Goal: Information Seeking & Learning: Learn about a topic

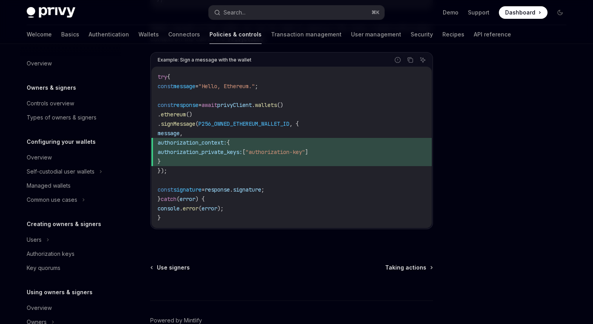
scroll to position [166, 0]
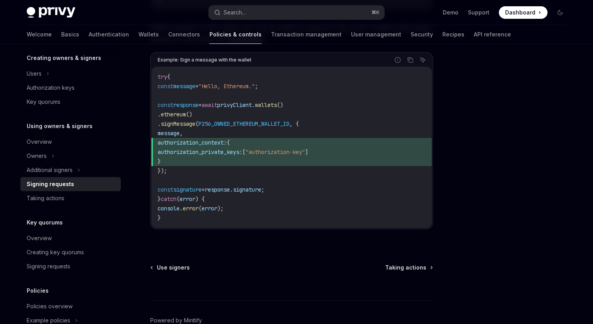
click at [542, 130] on div at bounding box center [512, 192] width 119 height 265
click at [487, 159] on div at bounding box center [512, 192] width 119 height 265
click at [264, 13] on button "Search... ⌘ K" at bounding box center [297, 12] width 176 height 14
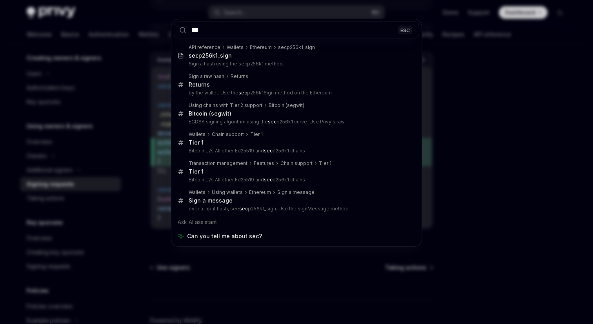
type input "***"
click at [470, 93] on div "*** ESC API reference Wallets Ethereum secp256k1_sign sec p256k1_sign Sign a ha…" at bounding box center [296, 162] width 593 height 324
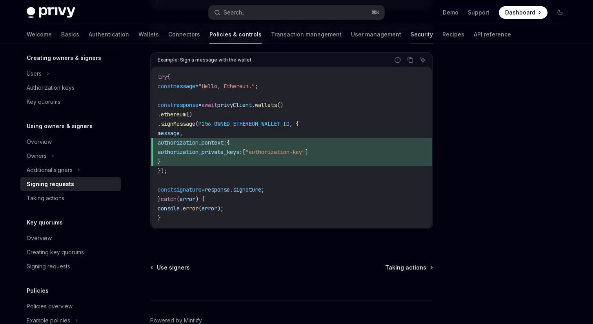
click at [410, 37] on link "Security" at bounding box center [421, 34] width 22 height 19
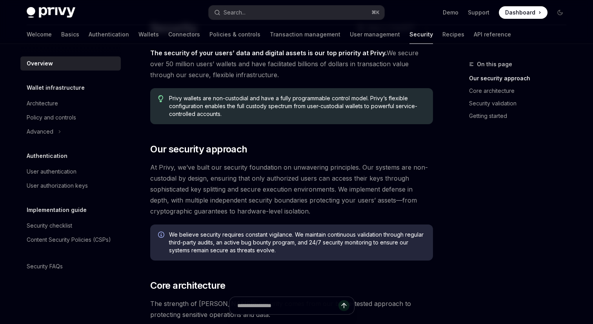
scroll to position [65, 0]
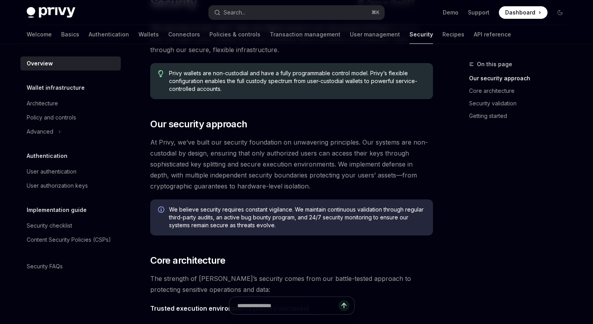
click at [184, 142] on span "At Privy, we’ve built our security foundation on unwavering principles. Our sys…" at bounding box center [291, 164] width 283 height 55
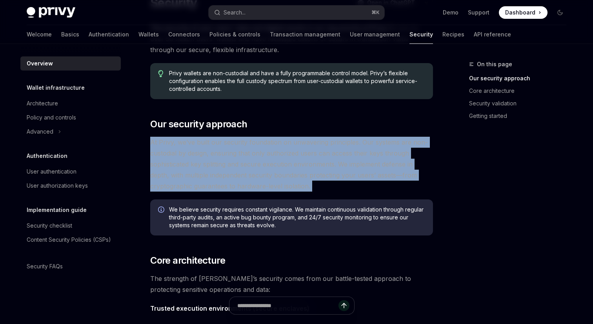
click at [184, 142] on span "At Privy, we’ve built our security foundation on unwavering principles. Our sys…" at bounding box center [291, 164] width 283 height 55
click at [227, 142] on span "At Privy, we’ve built our security foundation on unwavering principles. Our sys…" at bounding box center [291, 164] width 283 height 55
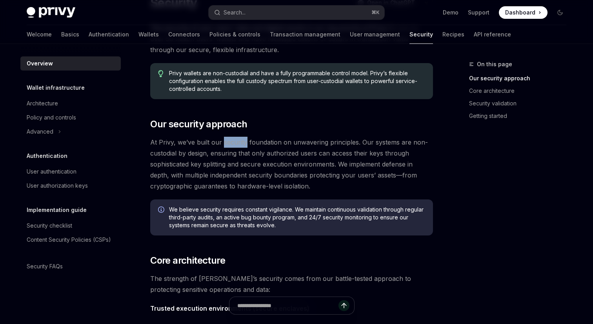
click at [227, 142] on span "At Privy, we’ve built our security foundation on unwavering principles. Our sys…" at bounding box center [291, 164] width 283 height 55
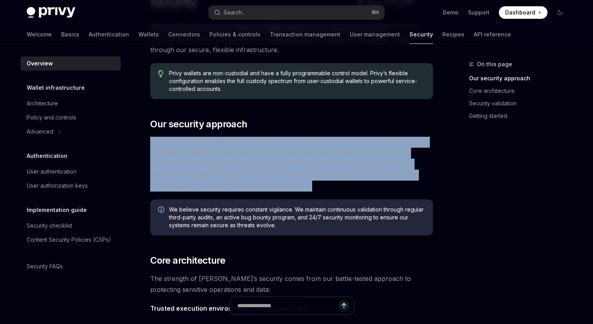
click at [227, 142] on span "At Privy, we’ve built our security foundation on unwavering principles. Our sys…" at bounding box center [291, 164] width 283 height 55
click at [267, 147] on span "At Privy, we’ve built our security foundation on unwavering principles. Our sys…" at bounding box center [291, 164] width 283 height 55
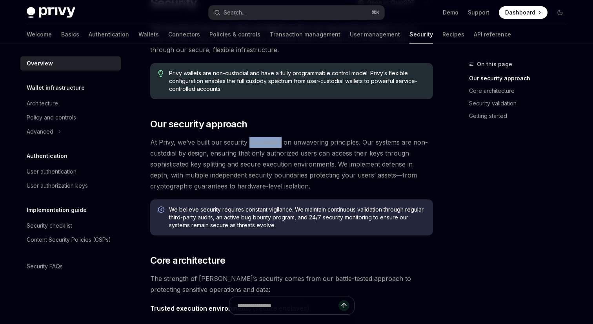
click at [267, 147] on span "At Privy, we’ve built our security foundation on unwavering principles. Our sys…" at bounding box center [291, 164] width 283 height 55
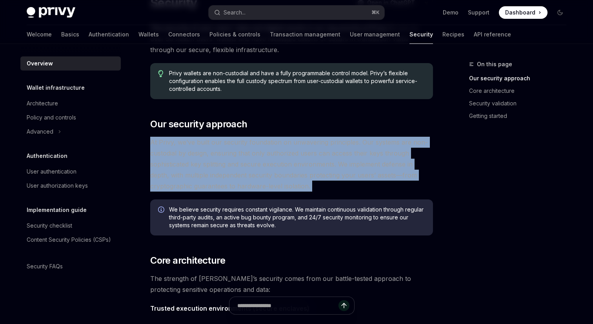
scroll to position [77, 0]
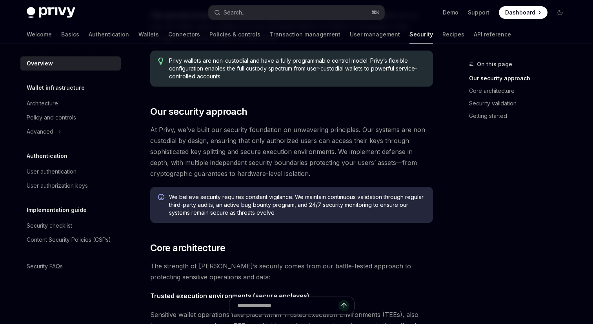
click at [221, 143] on span "At Privy, we’ve built our security foundation on unwavering principles. Our sys…" at bounding box center [291, 151] width 283 height 55
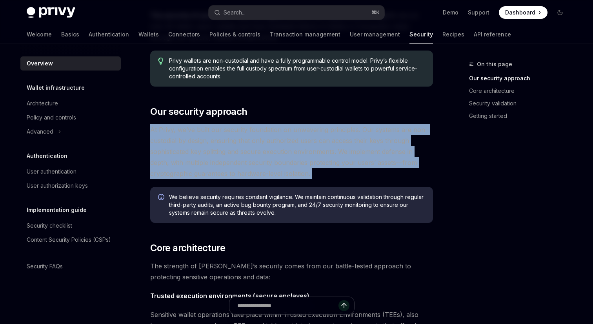
click at [221, 143] on span "At Privy, we’ve built our security foundation on unwavering principles. Our sys…" at bounding box center [291, 151] width 283 height 55
click at [254, 143] on span "At Privy, we’ve built our security foundation on unwavering principles. Our sys…" at bounding box center [291, 151] width 283 height 55
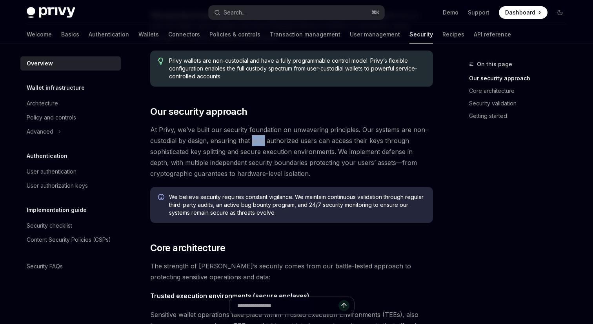
click at [254, 143] on span "At Privy, we’ve built our security foundation on unwavering principles. Our sys…" at bounding box center [291, 151] width 283 height 55
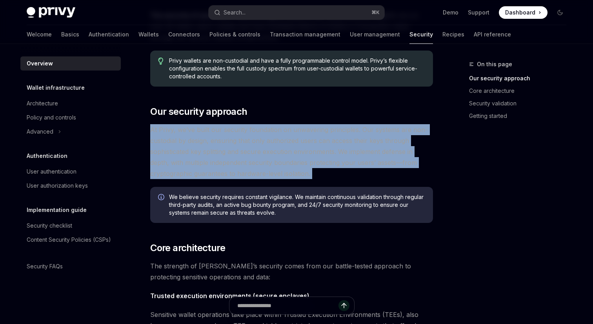
click at [254, 143] on span "At Privy, we’ve built our security foundation on unwavering principles. Our sys…" at bounding box center [291, 151] width 283 height 55
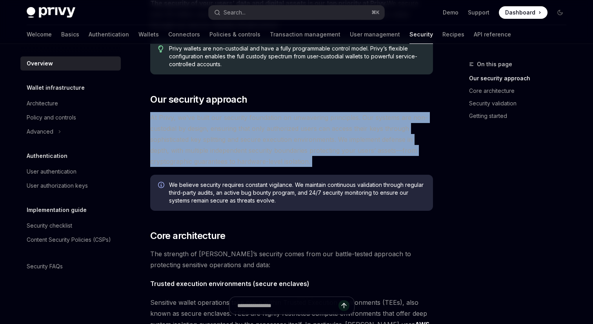
scroll to position [90, 0]
click at [254, 143] on span "At Privy, we’ve built our security foundation on unwavering principles. Our sys…" at bounding box center [291, 139] width 283 height 55
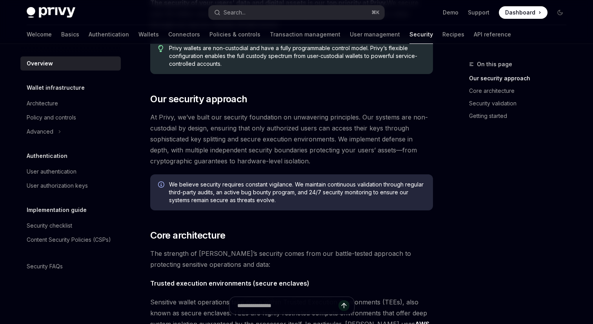
click at [254, 143] on span "At Privy, we’ve built our security foundation on unwavering principles. Our sys…" at bounding box center [291, 139] width 283 height 55
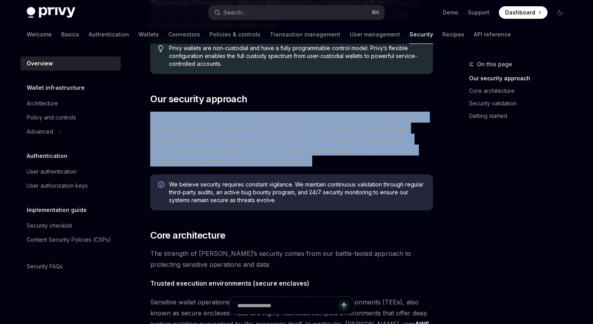
click at [254, 143] on span "At Privy, we’ve built our security foundation on unwavering principles. Our sys…" at bounding box center [291, 139] width 283 height 55
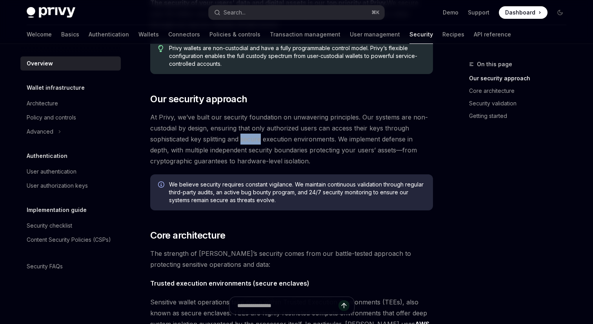
click at [254, 143] on span "At Privy, we’ve built our security foundation on unwavering principles. Our sys…" at bounding box center [291, 139] width 283 height 55
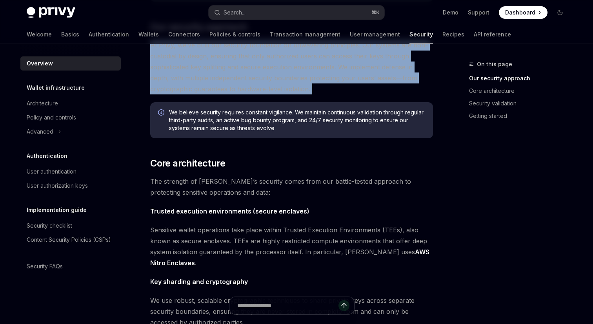
scroll to position [211, 0]
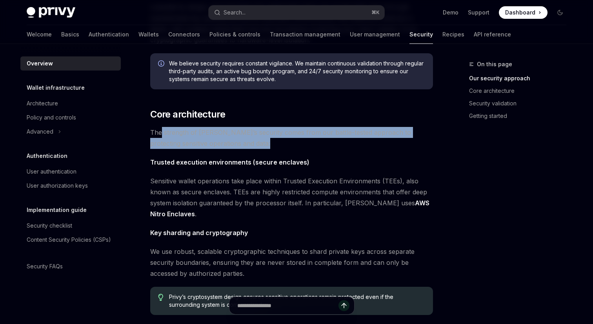
drag, startPoint x: 228, startPoint y: 150, endPoint x: 161, endPoint y: 129, distance: 70.5
click at [161, 129] on div "The security of your users’ data and digital assets is our top priority at Priv…" at bounding box center [291, 225] width 283 height 699
click at [210, 141] on span "The strength of Privy’s security comes from our battle-tested approach to prote…" at bounding box center [291, 138] width 283 height 22
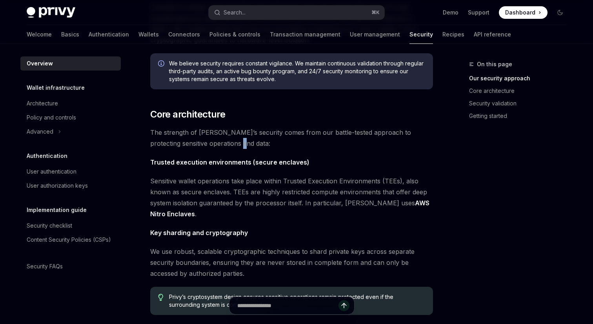
click at [210, 141] on span "The strength of Privy’s security comes from our battle-tested approach to prote…" at bounding box center [291, 138] width 283 height 22
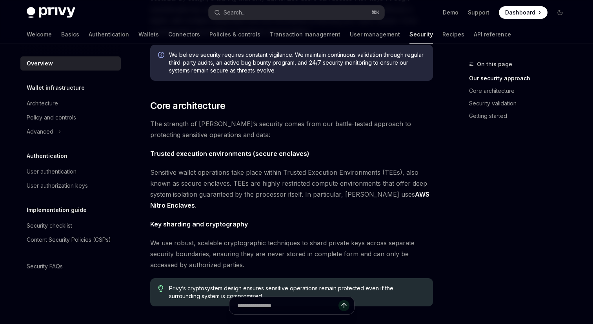
click at [185, 155] on strong "Trusted execution environments (secure enclaves)" at bounding box center [229, 154] width 159 height 8
click at [191, 174] on span "Sensitive wallet operations take place within Trusted Execution Environments (T…" at bounding box center [291, 189] width 283 height 44
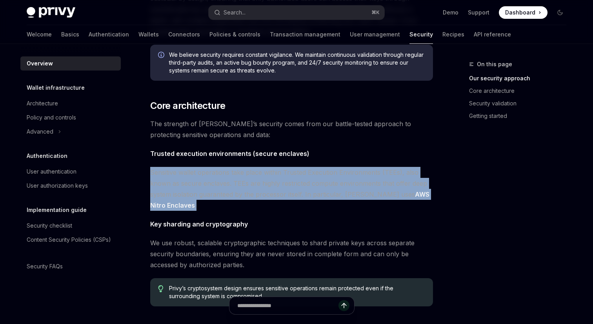
click at [191, 174] on span "Sensitive wallet operations take place within Trusted Execution Environments (T…" at bounding box center [291, 189] width 283 height 44
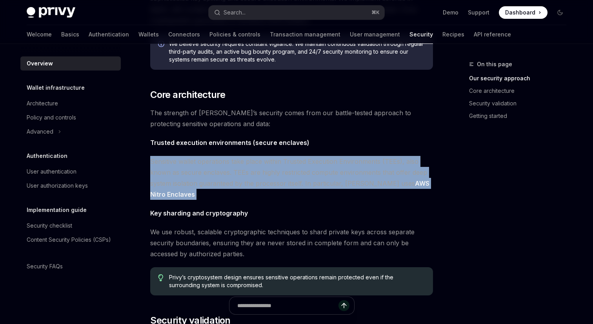
click at [186, 156] on span "Sensitive wallet operations take place within Trusted Execution Environments (T…" at bounding box center [291, 178] width 283 height 44
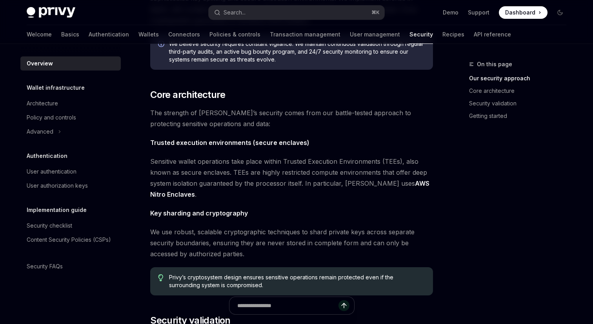
click at [186, 156] on span "Sensitive wallet operations take place within Trusted Execution Environments (T…" at bounding box center [291, 178] width 283 height 44
click at [222, 160] on span "Sensitive wallet operations take place within Trusted Execution Environments (T…" at bounding box center [291, 178] width 283 height 44
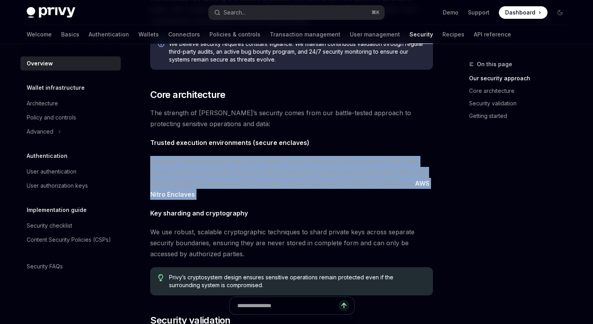
click at [222, 160] on span "Sensitive wallet operations take place within Trusted Execution Environments (T…" at bounding box center [291, 178] width 283 height 44
click at [294, 163] on span "Sensitive wallet operations take place within Trusted Execution Environments (T…" at bounding box center [291, 178] width 283 height 44
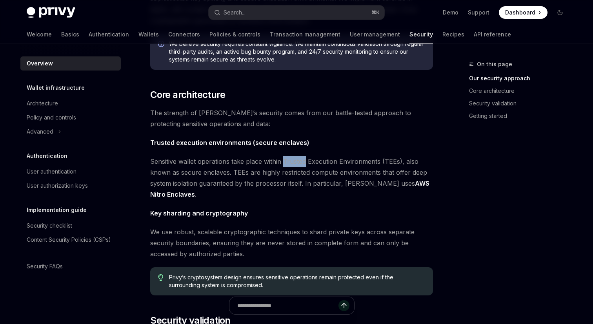
click at [294, 163] on span "Sensitive wallet operations take place within Trusted Execution Environments (T…" at bounding box center [291, 178] width 283 height 44
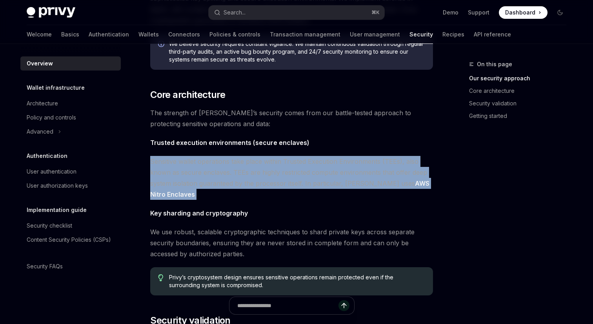
click at [294, 163] on span "Sensitive wallet operations take place within Trusted Execution Environments (T…" at bounding box center [291, 178] width 283 height 44
click at [314, 163] on span "Sensitive wallet operations take place within Trusted Execution Environments (T…" at bounding box center [291, 178] width 283 height 44
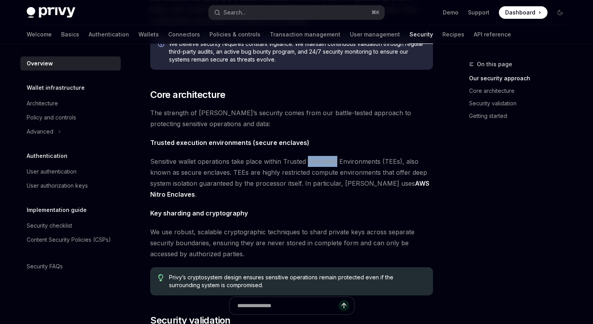
click at [314, 163] on span "Sensitive wallet operations take place within Trusted Execution Environments (T…" at bounding box center [291, 178] width 283 height 44
click at [221, 174] on span "Sensitive wallet operations take place within Trusted Execution Environments (T…" at bounding box center [291, 178] width 283 height 44
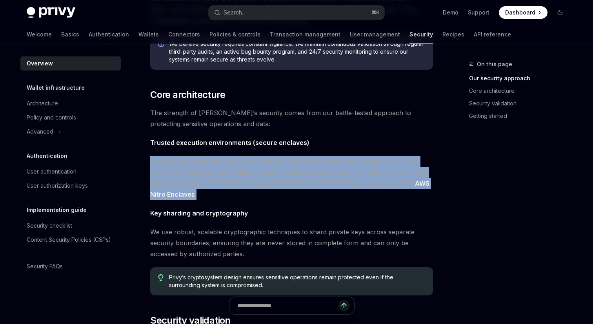
click at [221, 174] on span "Sensitive wallet operations take place within Trusted Execution Environments (T…" at bounding box center [291, 178] width 283 height 44
click at [254, 174] on span "Sensitive wallet operations take place within Trusted Execution Environments (T…" at bounding box center [291, 178] width 283 height 44
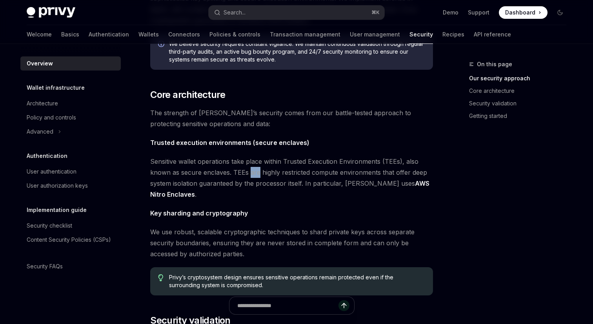
click at [254, 174] on span "Sensitive wallet operations take place within Trusted Execution Environments (T…" at bounding box center [291, 178] width 283 height 44
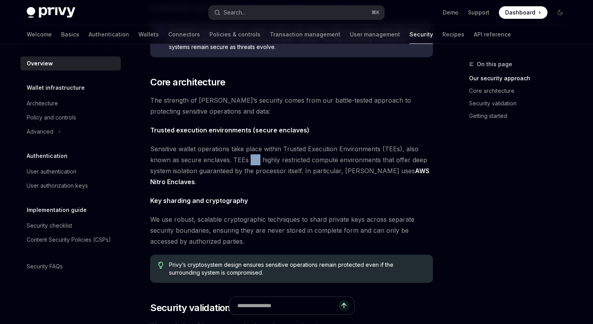
scroll to position [256, 0]
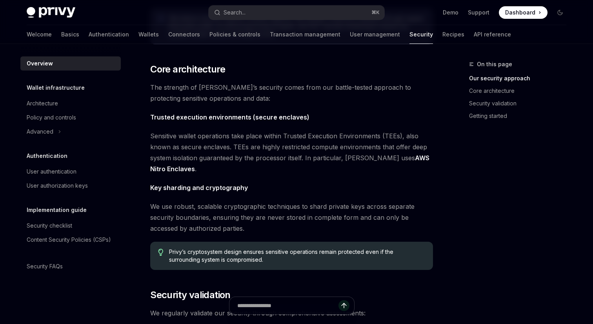
click at [277, 146] on span "Sensitive wallet operations take place within Trusted Execution Environments (T…" at bounding box center [291, 153] width 283 height 44
click at [300, 148] on span "Sensitive wallet operations take place within Trusted Execution Environments (T…" at bounding box center [291, 153] width 283 height 44
click at [341, 148] on span "Sensitive wallet operations take place within Trusted Execution Environments (T…" at bounding box center [291, 153] width 283 height 44
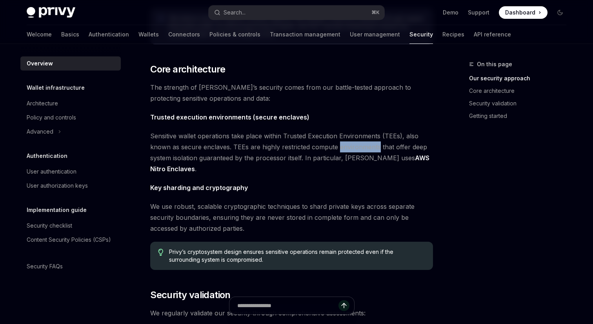
click at [341, 148] on span "Sensitive wallet operations take place within Trusted Execution Environments (T…" at bounding box center [291, 153] width 283 height 44
click at [205, 157] on span "Sensitive wallet operations take place within Trusted Execution Environments (T…" at bounding box center [291, 153] width 283 height 44
click at [234, 157] on span "Sensitive wallet operations take place within Trusted Execution Environments (T…" at bounding box center [291, 153] width 283 height 44
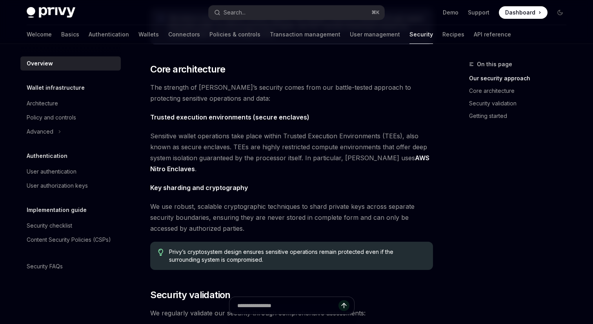
click at [269, 158] on span "Sensitive wallet operations take place within Trusted Execution Environments (T…" at bounding box center [291, 153] width 283 height 44
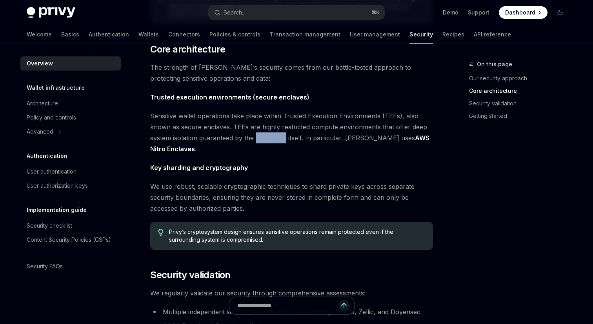
scroll to position [277, 0]
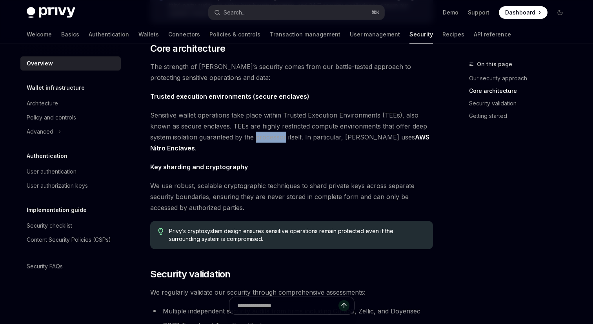
click at [244, 187] on span "We use robust, scalable cryptographic techniques to shard private keys across s…" at bounding box center [291, 196] width 283 height 33
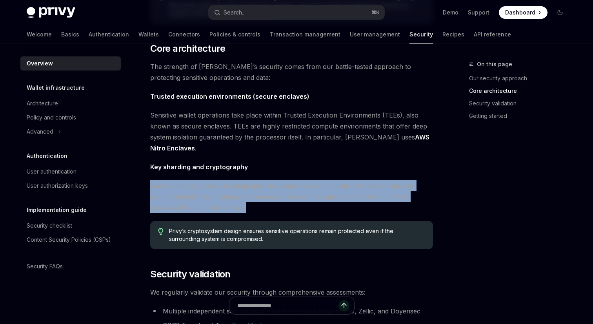
click at [244, 187] on span "We use robust, scalable cryptographic techniques to shard private keys across s…" at bounding box center [291, 196] width 283 height 33
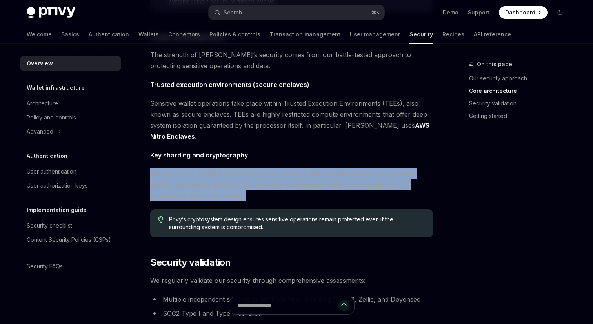
click at [260, 183] on span "We use robust, scalable cryptographic techniques to shard private keys across s…" at bounding box center [291, 185] width 283 height 33
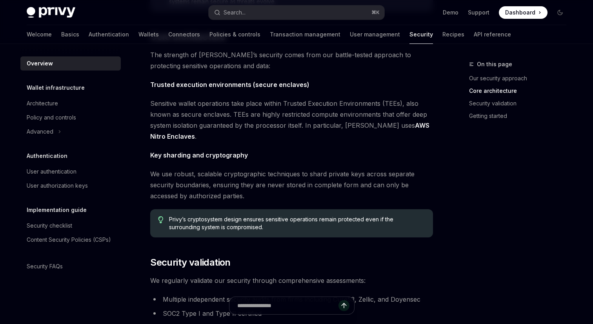
click at [260, 183] on span "We use robust, scalable cryptographic techniques to shard private keys across s…" at bounding box center [291, 185] width 283 height 33
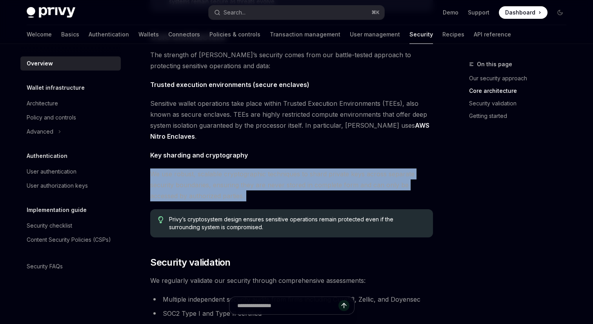
click at [260, 183] on span "We use robust, scalable cryptographic techniques to shard private keys across s…" at bounding box center [291, 185] width 283 height 33
click at [185, 188] on span "We use robust, scalable cryptographic techniques to shard private keys across s…" at bounding box center [291, 185] width 283 height 33
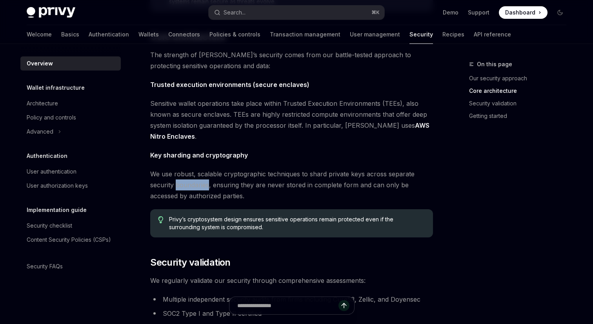
click at [185, 188] on span "We use robust, scalable cryptographic techniques to shard private keys across s…" at bounding box center [291, 185] width 283 height 33
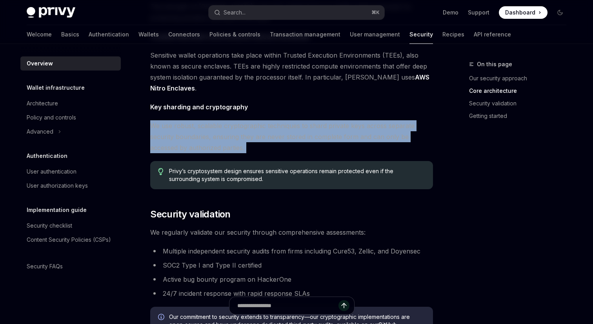
scroll to position [382, 0]
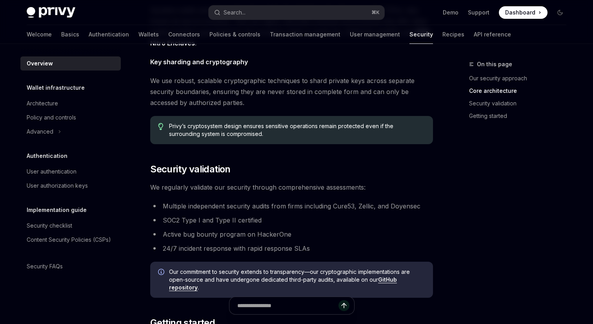
click at [188, 205] on li "Multiple independent security audits from firms including Cure53, Zellic, and D…" at bounding box center [291, 206] width 283 height 11
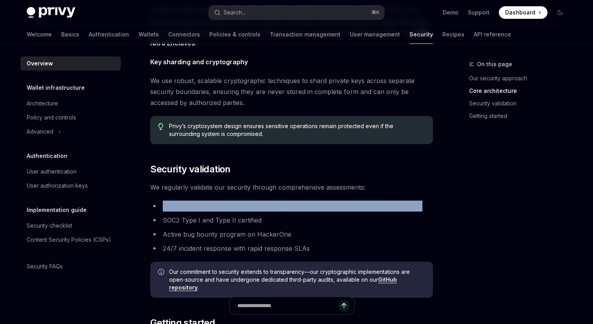
click at [225, 205] on li "Multiple independent security audits from firms including Cure53, Zellic, and D…" at bounding box center [291, 206] width 283 height 11
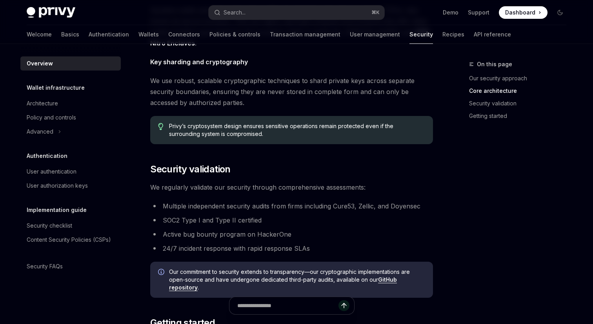
click at [225, 205] on li "Multiple independent security audits from firms including Cure53, Zellic, and D…" at bounding box center [291, 206] width 283 height 11
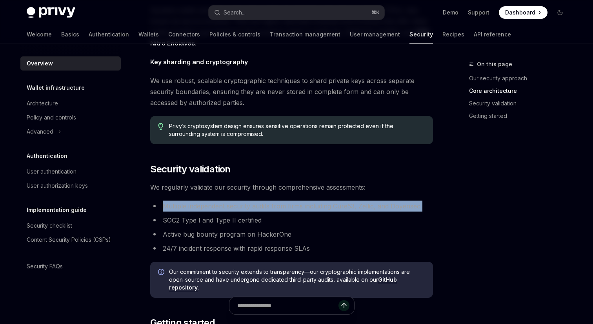
click at [225, 205] on li "Multiple independent security audits from firms including Cure53, Zellic, and D…" at bounding box center [291, 206] width 283 height 11
click at [195, 220] on li "SOC2 Type I and Type II certified" at bounding box center [291, 220] width 283 height 11
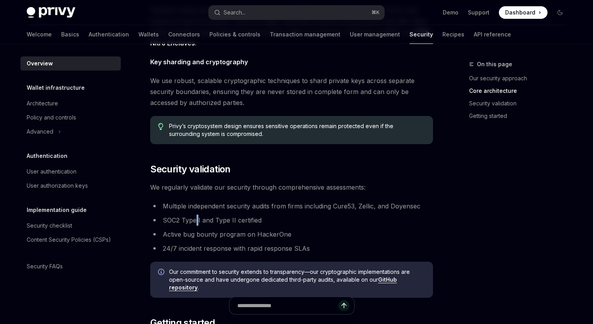
click at [195, 220] on li "SOC2 Type I and Type II certified" at bounding box center [291, 220] width 283 height 11
click at [237, 220] on li "SOC2 Type I and Type II certified" at bounding box center [291, 220] width 283 height 11
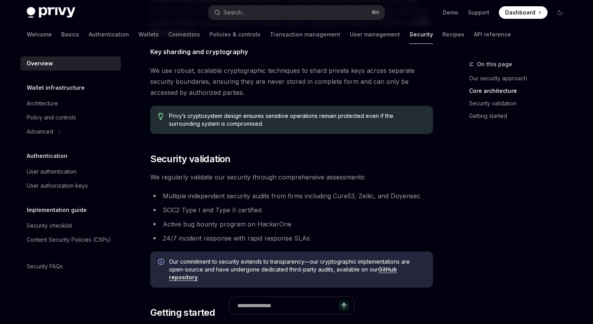
click at [209, 223] on li "Active bug bounty program on HackerOne" at bounding box center [291, 224] width 283 height 11
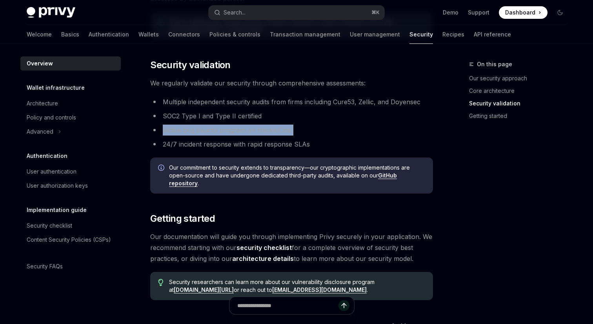
scroll to position [487, 0]
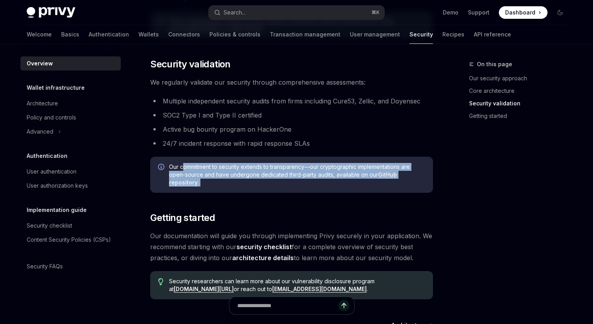
drag, startPoint x: 184, startPoint y: 166, endPoint x: 226, endPoint y: 198, distance: 52.8
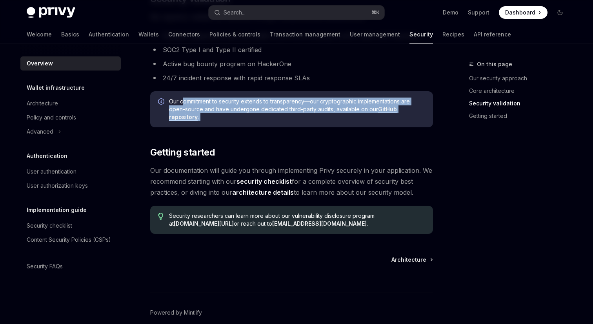
scroll to position [562, 0]
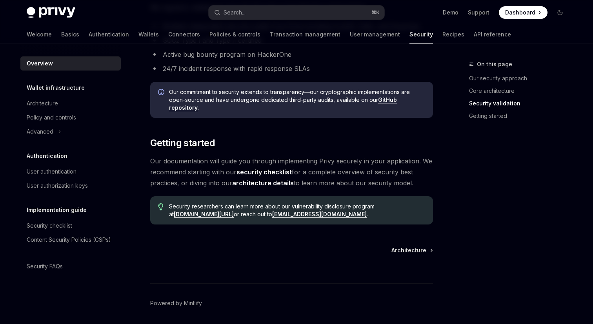
click at [168, 162] on span "Our documentation will guide you through implementing Privy securely in your ap…" at bounding box center [291, 172] width 283 height 33
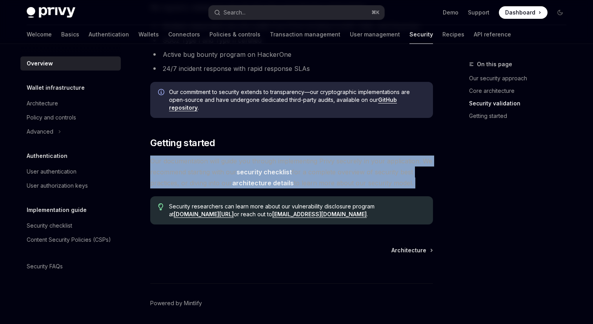
click at [168, 162] on span "Our documentation will guide you through implementing Privy securely in your ap…" at bounding box center [291, 172] width 283 height 33
click at [263, 172] on link "security checklist" at bounding box center [263, 172] width 55 height 8
type textarea "*"
click at [191, 176] on span "Our documentation will guide you through implementing Privy securely in your ap…" at bounding box center [291, 172] width 283 height 33
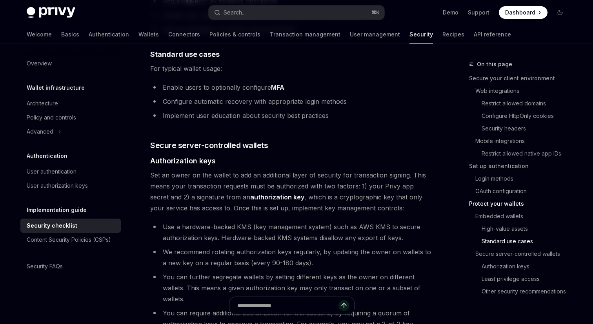
scroll to position [1182, 0]
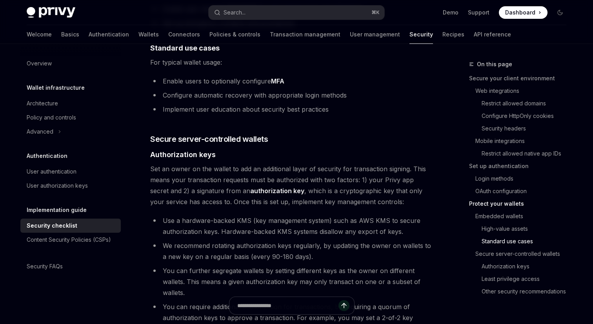
click at [187, 170] on span "Set an owner on the wallet to add an additional layer of security for transacti…" at bounding box center [291, 185] width 283 height 44
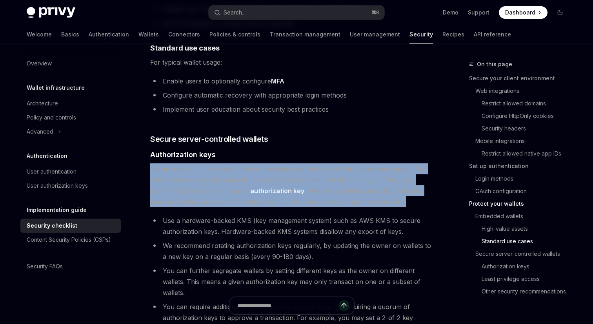
click at [191, 170] on span "Set an owner on the wallet to add an additional layer of security for transacti…" at bounding box center [291, 185] width 283 height 44
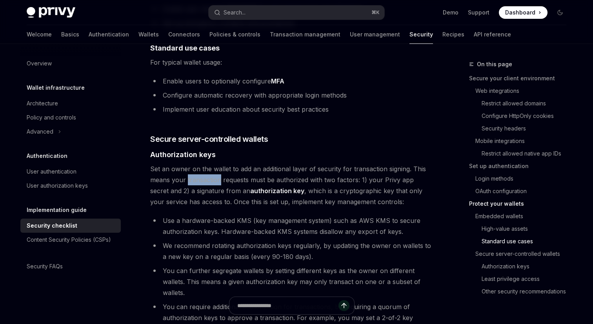
click at [191, 170] on span "Set an owner on the wallet to add an additional layer of security for transacti…" at bounding box center [291, 185] width 283 height 44
click at [191, 181] on span "Set an owner on the wallet to add an additional layer of security for transacti…" at bounding box center [291, 185] width 283 height 44
click at [296, 183] on span "Set an owner on the wallet to add an additional layer of security for transacti…" at bounding box center [291, 185] width 283 height 44
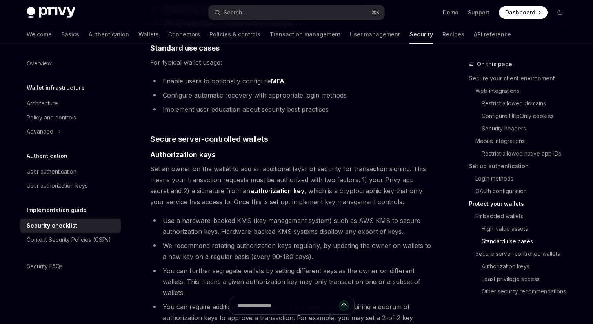
click at [203, 190] on span "Set an owner on the wallet to add an additional layer of security for transacti…" at bounding box center [291, 185] width 283 height 44
click at [235, 192] on span "Set an owner on the wallet to add an additional layer of security for transacti…" at bounding box center [291, 185] width 283 height 44
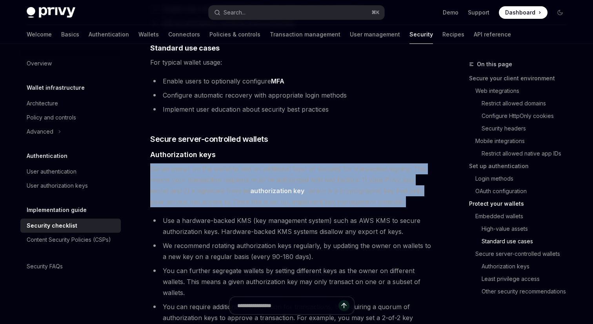
click at [235, 192] on span "Set an owner on the wallet to add an additional layer of security for transacti…" at bounding box center [291, 185] width 283 height 44
click at [243, 191] on span "Set an owner on the wallet to add an additional layer of security for transacti…" at bounding box center [291, 185] width 283 height 44
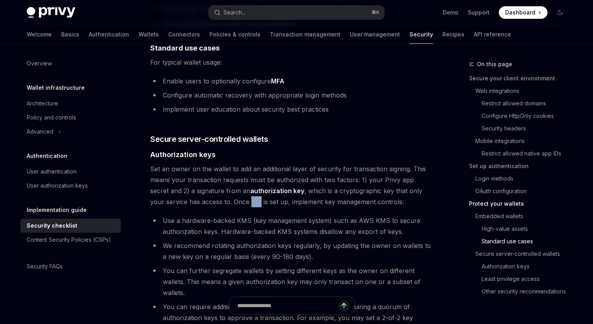
click at [243, 191] on span "Set an owner on the wallet to add an additional layer of security for transacti…" at bounding box center [291, 185] width 283 height 44
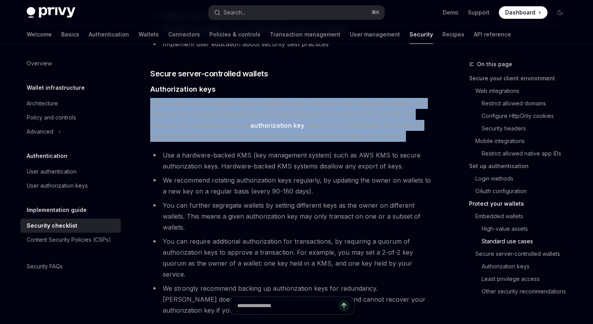
scroll to position [1248, 0]
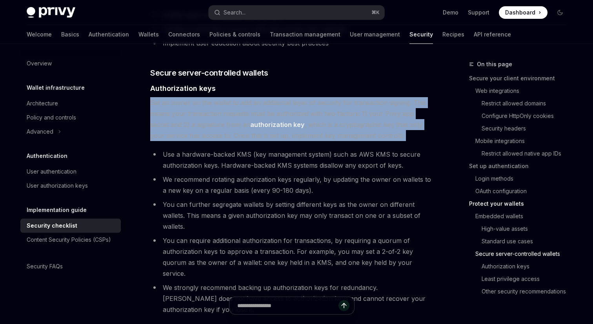
click at [357, 154] on li "Use a hardware-backed KMS (key management system) such as AWS KMS to secure aut…" at bounding box center [291, 160] width 283 height 22
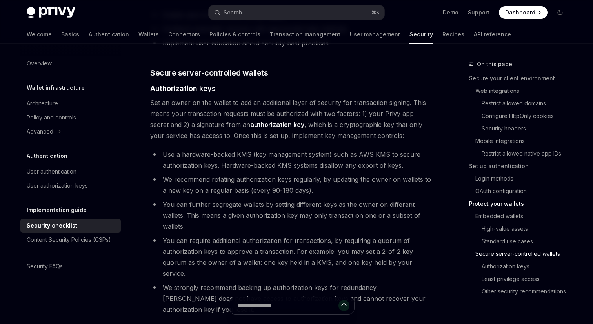
click at [213, 153] on li "Use a hardware-backed KMS (key management system) such as AWS KMS to secure aut…" at bounding box center [291, 160] width 283 height 22
click at [257, 153] on li "Use a hardware-backed KMS (key management system) such as AWS KMS to secure aut…" at bounding box center [291, 160] width 283 height 22
click at [196, 149] on li "Use a hardware-backed KMS (key management system) such as AWS KMS to secure aut…" at bounding box center [291, 160] width 283 height 22
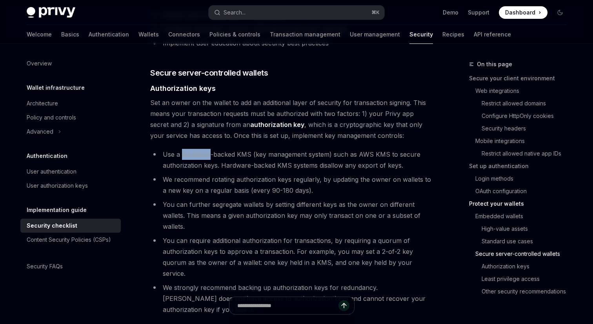
click at [196, 149] on li "Use a hardware-backed KMS (key management system) such as AWS KMS to secure aut…" at bounding box center [291, 160] width 283 height 22
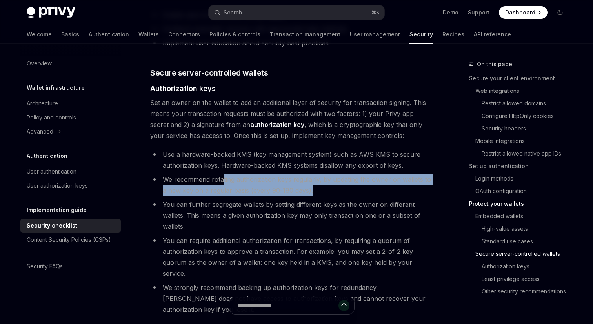
drag, startPoint x: 321, startPoint y: 178, endPoint x: 223, endPoint y: 167, distance: 99.5
click at [222, 174] on li "We recommend rotating authorization keys regularly, by updating the owner on wa…" at bounding box center [291, 185] width 283 height 22
click at [203, 174] on li "We recommend rotating authorization keys regularly, by updating the owner on wa…" at bounding box center [291, 185] width 283 height 22
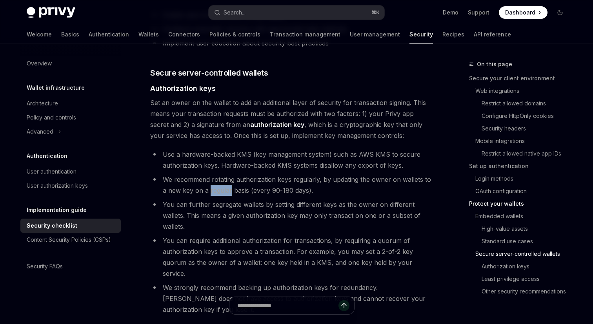
click at [203, 174] on li "We recommend rotating authorization keys regularly, by updating the owner on wa…" at bounding box center [291, 185] width 283 height 22
click at [209, 180] on li "We recommend rotating authorization keys regularly, by updating the owner on wa…" at bounding box center [291, 185] width 283 height 22
click at [233, 180] on li "We recommend rotating authorization keys regularly, by updating the owner on wa…" at bounding box center [291, 185] width 283 height 22
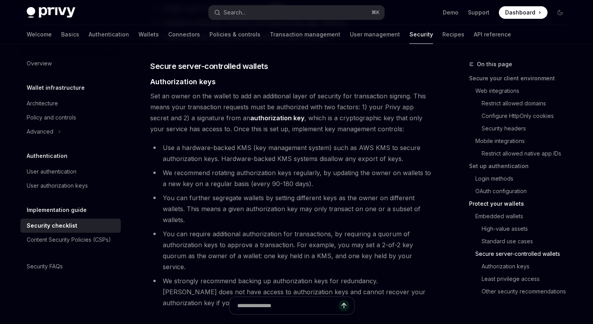
scroll to position [1252, 0]
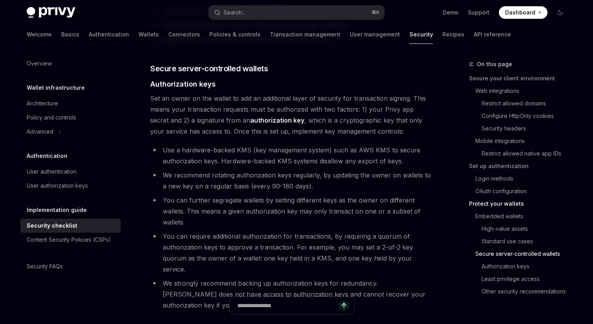
click at [306, 195] on li "You can further segregate wallets by setting different keys as the owner on dif…" at bounding box center [291, 211] width 283 height 33
click at [233, 195] on li "You can further segregate wallets by setting different keys as the owner on dif…" at bounding box center [291, 211] width 283 height 33
click at [267, 195] on li "You can further segregate wallets by setting different keys as the owner on dif…" at bounding box center [291, 211] width 283 height 33
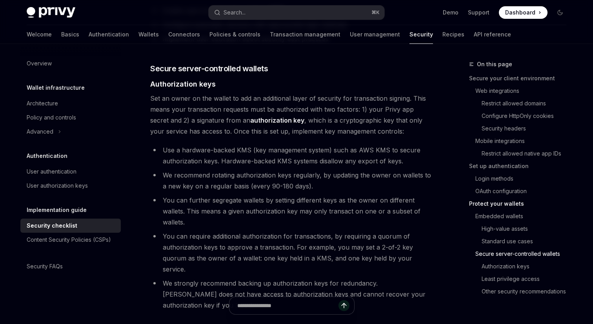
click at [296, 195] on li "You can further segregate wallets by setting different keys as the owner on dif…" at bounding box center [291, 211] width 283 height 33
click at [342, 195] on li "You can further segregate wallets by setting different keys as the owner on dif…" at bounding box center [291, 211] width 283 height 33
click at [372, 195] on li "You can further segregate wallets by setting different keys as the owner on dif…" at bounding box center [291, 211] width 283 height 33
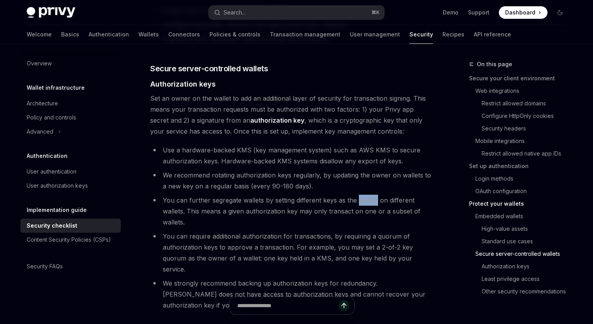
click at [372, 195] on li "You can further segregate wallets by setting different keys as the owner on dif…" at bounding box center [291, 211] width 283 height 33
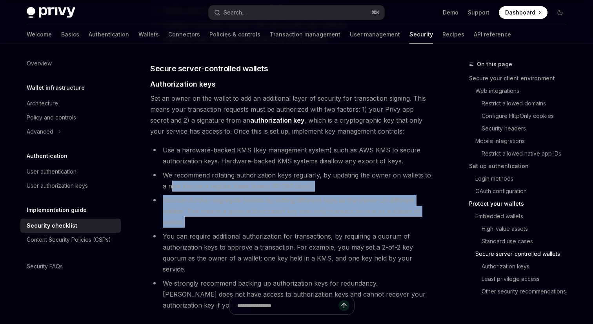
drag, startPoint x: 222, startPoint y: 211, endPoint x: 168, endPoint y: 174, distance: 65.4
click at [168, 174] on ul "Use a hardware-backed KMS (key management system) such as AWS KMS to secure aut…" at bounding box center [291, 228] width 283 height 166
click at [219, 200] on li "You can further segregate wallets by setting different keys as the owner on dif…" at bounding box center [291, 211] width 283 height 33
drag, startPoint x: 203, startPoint y: 213, endPoint x: 142, endPoint y: 176, distance: 71.6
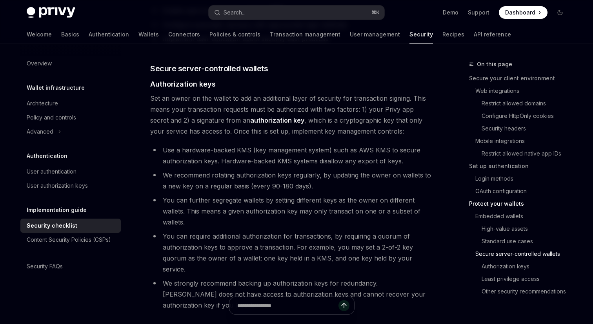
click at [204, 237] on li "You can require additional authorization for transactions, by requiring a quoru…" at bounding box center [291, 253] width 283 height 44
click at [245, 231] on li "You can require additional authorization for transactions, by requiring a quoru…" at bounding box center [291, 253] width 283 height 44
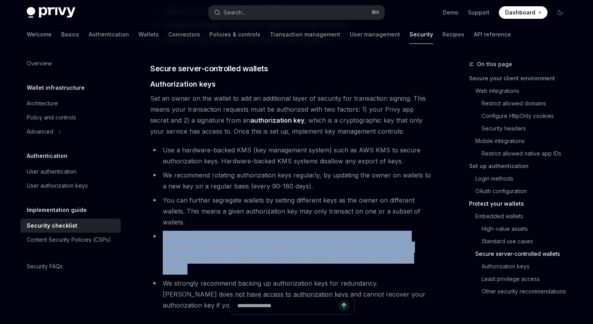
click at [245, 231] on li "You can require additional authorization for transactions, by requiring a quoru…" at bounding box center [291, 253] width 283 height 44
click at [231, 231] on li "You can require additional authorization for transactions, by requiring a quoru…" at bounding box center [291, 253] width 283 height 44
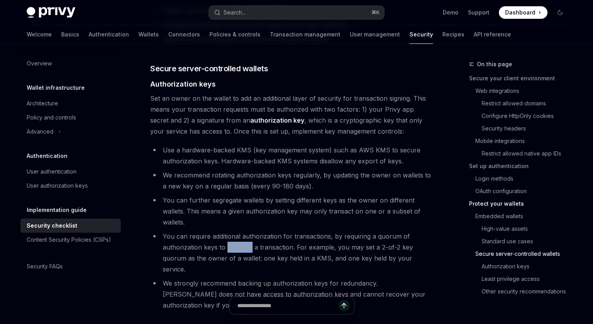
click at [231, 231] on li "You can require additional authorization for transactions, by requiring a quoru…" at bounding box center [291, 253] width 283 height 44
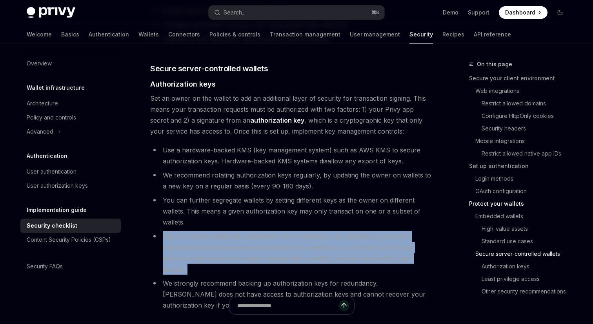
click at [231, 231] on li "You can require additional authorization for transactions, by requiring a quoru…" at bounding box center [291, 253] width 283 height 44
click at [246, 231] on li "You can require additional authorization for transactions, by requiring a quoru…" at bounding box center [291, 253] width 283 height 44
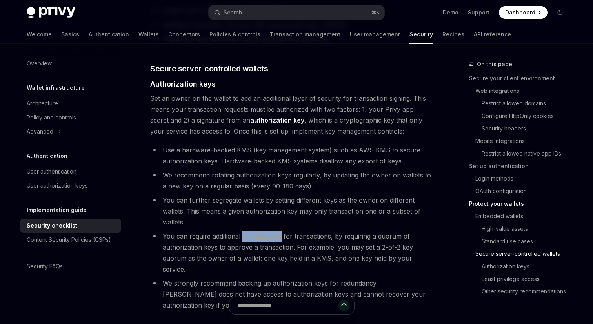
click at [246, 231] on li "You can require additional authorization for transactions, by requiring a quoru…" at bounding box center [291, 253] width 283 height 44
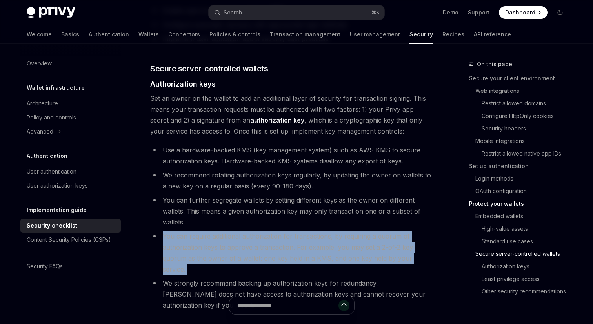
click at [246, 231] on li "You can require additional authorization for transactions, by requiring a quoru…" at bounding box center [291, 253] width 283 height 44
click at [251, 231] on li "You can require additional authorization for transactions, by requiring a quoru…" at bounding box center [291, 253] width 283 height 44
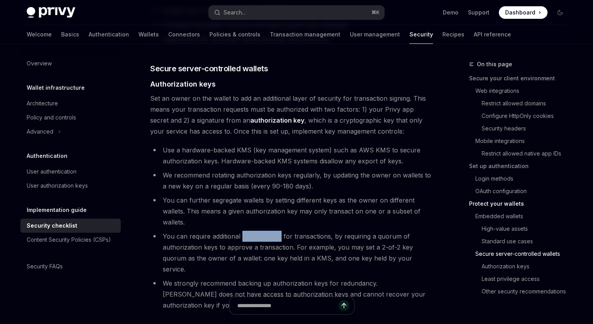
click at [251, 231] on li "You can require additional authorization for transactions, by requiring a quoru…" at bounding box center [291, 253] width 283 height 44
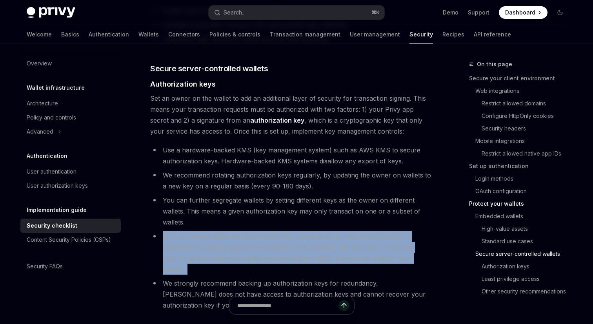
click at [260, 231] on li "You can require additional authorization for transactions, by requiring a quoru…" at bounding box center [291, 253] width 283 height 44
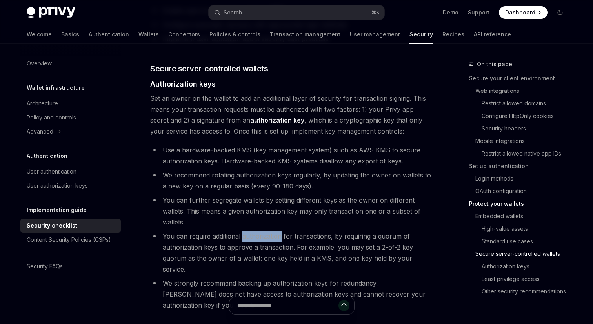
click at [260, 231] on li "You can require additional authorization for transactions, by requiring a quoru…" at bounding box center [291, 253] width 283 height 44
click at [175, 239] on li "You can require additional authorization for transactions, by requiring a quoru…" at bounding box center [291, 253] width 283 height 44
click at [229, 237] on li "You can require additional authorization for transactions, by requiring a quoru…" at bounding box center [291, 253] width 283 height 44
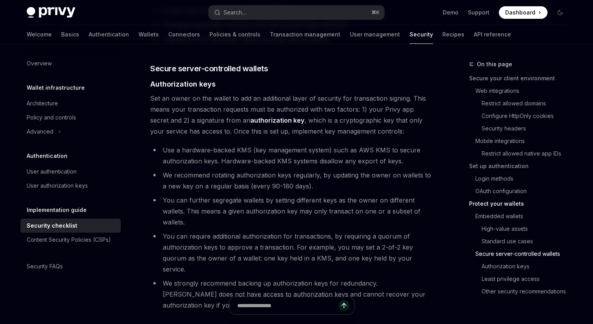
click at [306, 239] on li "You can require additional authorization for transactions, by requiring a quoru…" at bounding box center [291, 253] width 283 height 44
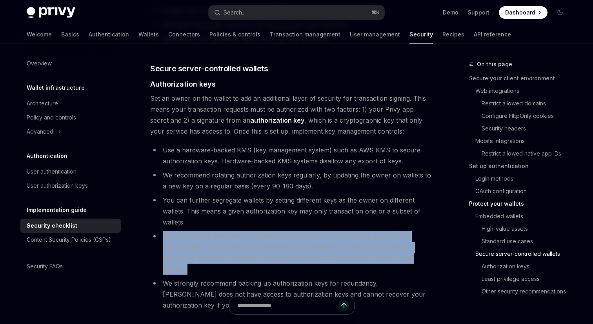
click at [314, 239] on li "You can require additional authorization for transactions, by requiring a quoru…" at bounding box center [291, 253] width 283 height 44
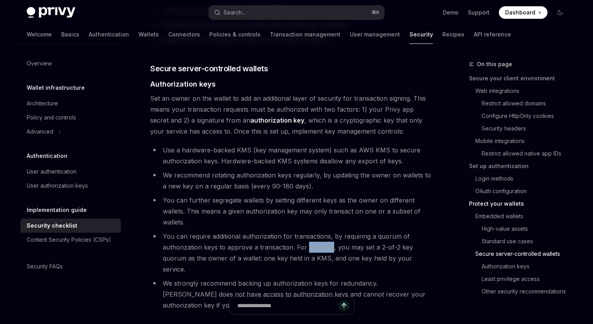
click at [314, 239] on li "You can require additional authorization for transactions, by requiring a quoru…" at bounding box center [291, 253] width 283 height 44
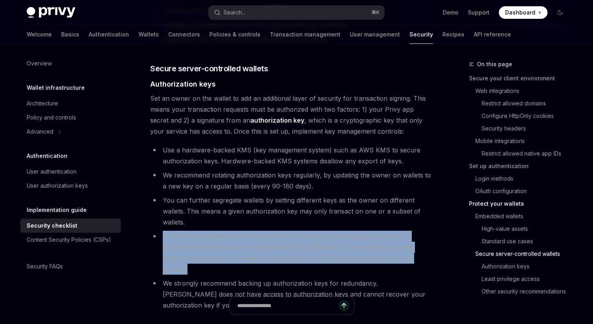
click at [314, 239] on li "You can require additional authorization for transactions, by requiring a quoru…" at bounding box center [291, 253] width 283 height 44
click at [238, 250] on li "You can require additional authorization for transactions, by requiring a quoru…" at bounding box center [291, 253] width 283 height 44
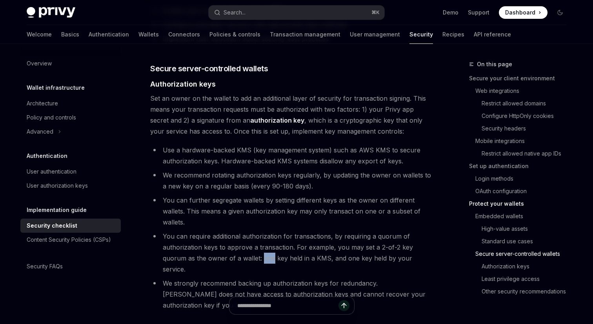
click at [238, 250] on li "You can require additional authorization for transactions, by requiring a quoru…" at bounding box center [291, 253] width 283 height 44
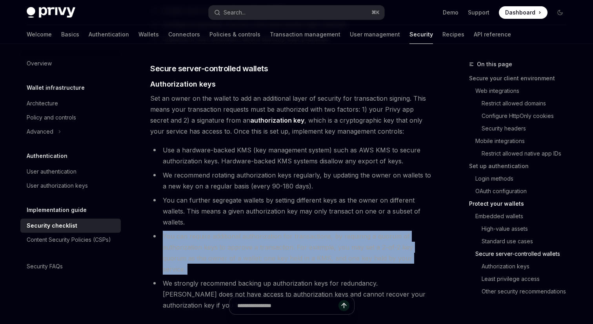
click at [260, 249] on li "You can require additional authorization for transactions, by requiring a quoru…" at bounding box center [291, 253] width 283 height 44
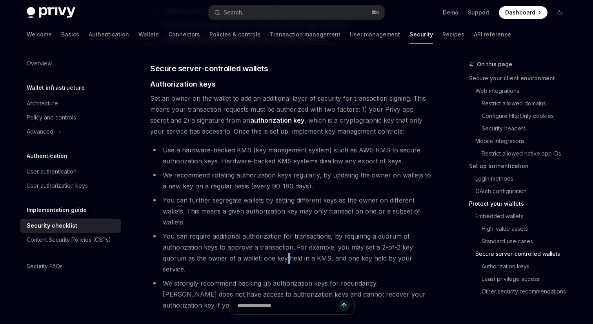
click at [260, 249] on li "You can require additional authorization for transactions, by requiring a quoru…" at bounding box center [291, 253] width 283 height 44
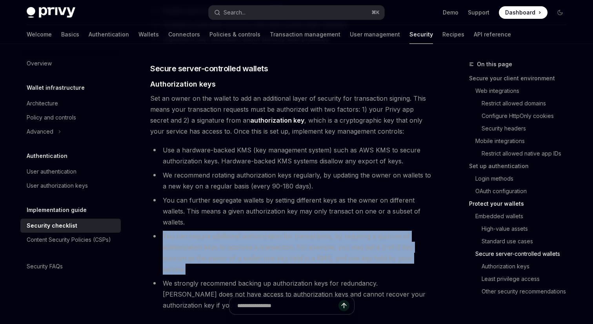
drag, startPoint x: 412, startPoint y: 247, endPoint x: 163, endPoint y: 227, distance: 249.7
click at [163, 231] on li "You can require additional authorization for transactions, by requiring a quoru…" at bounding box center [291, 253] width 283 height 44
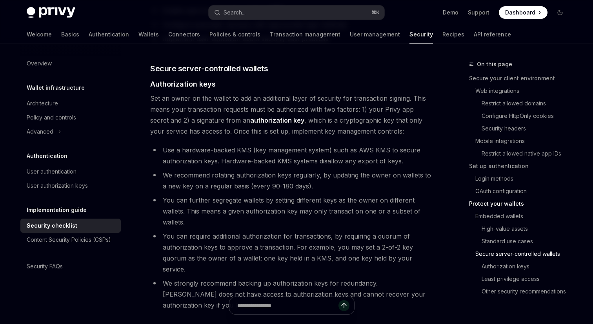
click at [167, 231] on li "You can require additional authorization for transactions, by requiring a quoru…" at bounding box center [291, 253] width 283 height 44
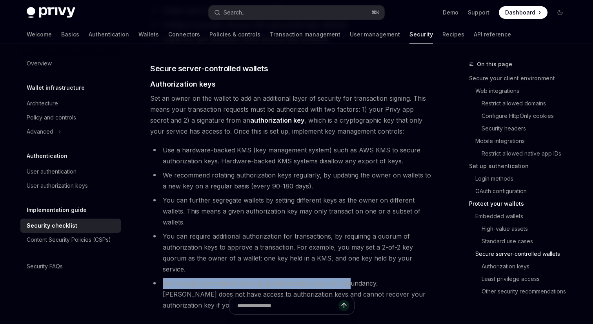
drag, startPoint x: 164, startPoint y: 263, endPoint x: 356, endPoint y: 264, distance: 191.3
click at [356, 278] on li "We strongly recommend backing up authorization keys for redundancy. Privy does …" at bounding box center [291, 294] width 283 height 33
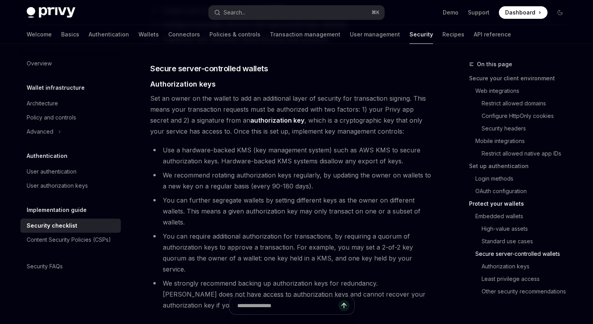
click at [369, 278] on li "We strongly recommend backing up authorization keys for redundancy. Privy does …" at bounding box center [291, 294] width 283 height 33
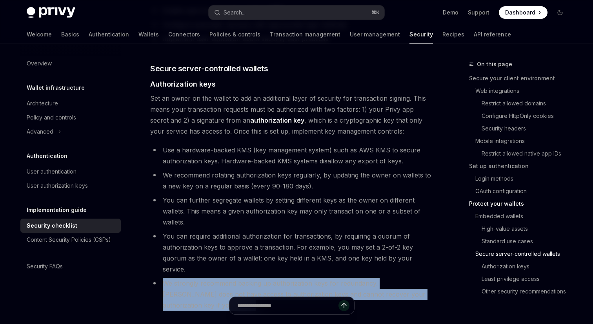
click at [369, 278] on li "We strongly recommend backing up authorization keys for redundancy. Privy does …" at bounding box center [291, 294] width 283 height 33
click at [429, 278] on li "We strongly recommend backing up authorization keys for redundancy. Privy does …" at bounding box center [291, 294] width 283 height 33
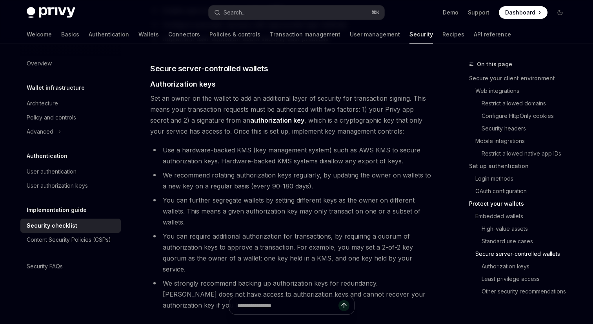
click at [316, 278] on li "We strongly recommend backing up authorization keys for redundancy. Privy does …" at bounding box center [291, 294] width 283 height 33
click at [348, 278] on li "We strongly recommend backing up authorization keys for redundancy. Privy does …" at bounding box center [291, 294] width 283 height 33
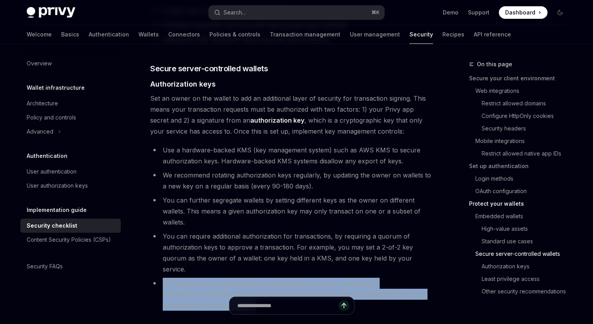
click at [348, 278] on li "We strongly recommend backing up authorization keys for redundancy. Privy does …" at bounding box center [291, 294] width 283 height 33
click at [368, 278] on li "We strongly recommend backing up authorization keys for redundancy. Privy does …" at bounding box center [291, 294] width 283 height 33
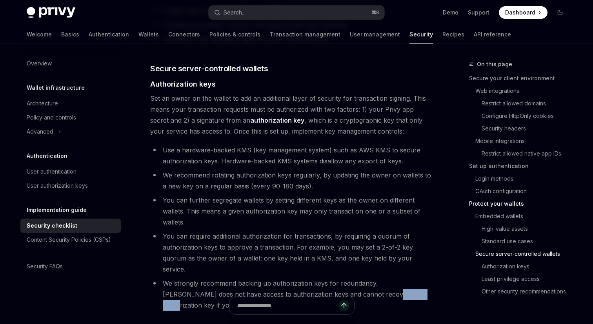
click at [368, 278] on li "We strongly recommend backing up authorization keys for redundancy. Privy does …" at bounding box center [291, 294] width 283 height 33
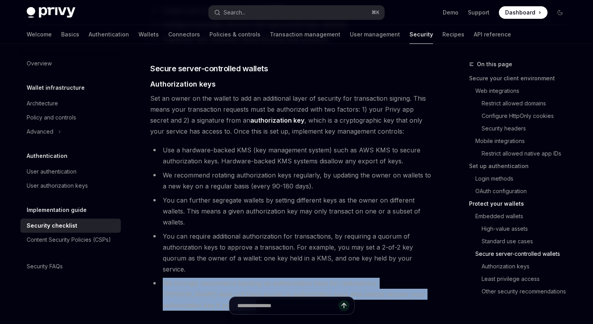
click at [368, 278] on li "We strongly recommend backing up authorization keys for redundancy. Privy does …" at bounding box center [291, 294] width 283 height 33
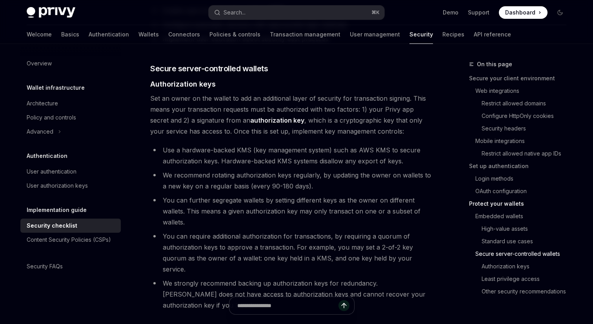
click at [311, 278] on li "We strongly recommend backing up authorization keys for redundancy. Privy does …" at bounding box center [291, 294] width 283 height 33
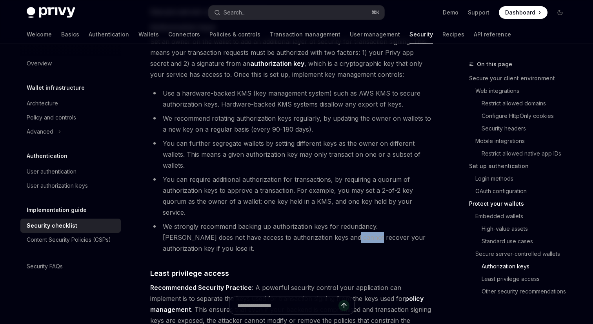
scroll to position [1300, 0]
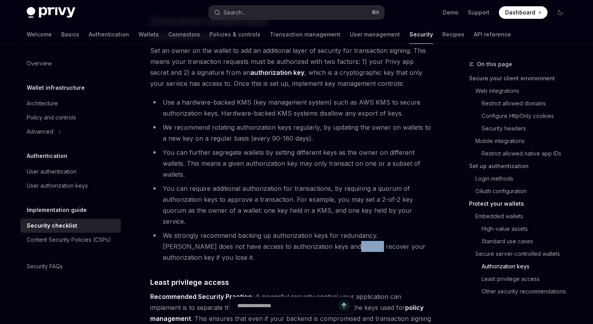
click at [265, 291] on span "Recommended Security Practice : A powerful security control your application ca…" at bounding box center [291, 318] width 283 height 55
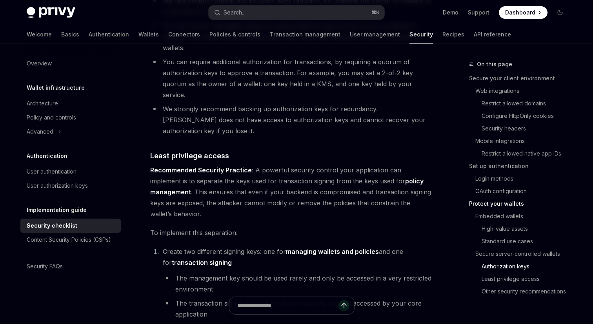
scroll to position [1437, 0]
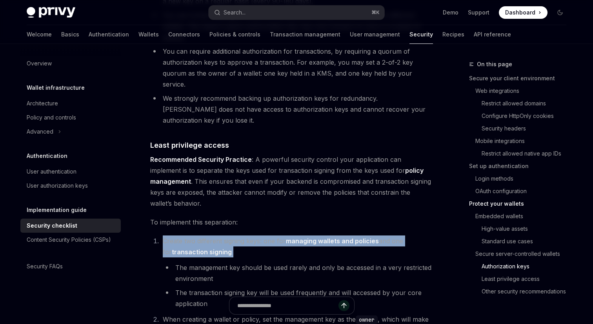
drag, startPoint x: 162, startPoint y: 210, endPoint x: 255, endPoint y: 224, distance: 94.3
click at [255, 236] on li "Create two different signing keys: one for managing wallets and policies and on…" at bounding box center [296, 273] width 272 height 74
drag, startPoint x: 252, startPoint y: 224, endPoint x: 159, endPoint y: 209, distance: 94.5
click at [160, 236] on li "Create two different signing keys: one for managing wallets and policies and on…" at bounding box center [296, 273] width 272 height 74
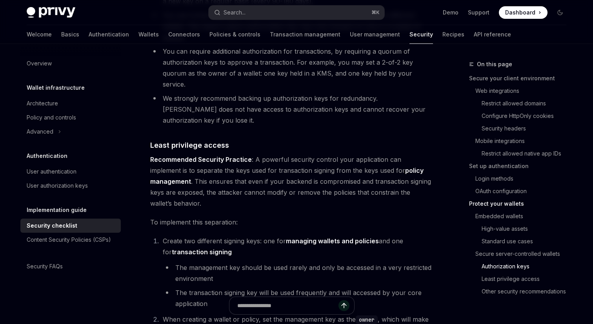
click at [184, 237] on span "Create two different signing keys: one for managing wallets and policies and on…" at bounding box center [283, 246] width 240 height 19
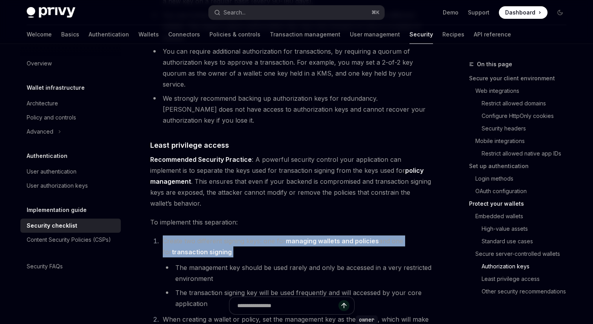
click at [184, 237] on span "Create two different signing keys: one for managing wallets and policies and on…" at bounding box center [283, 246] width 240 height 19
click at [236, 236] on li "Create two different signing keys: one for managing wallets and policies and on…" at bounding box center [296, 273] width 272 height 74
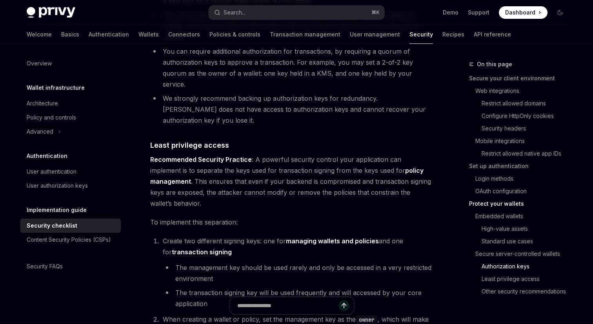
scroll to position [1440, 0]
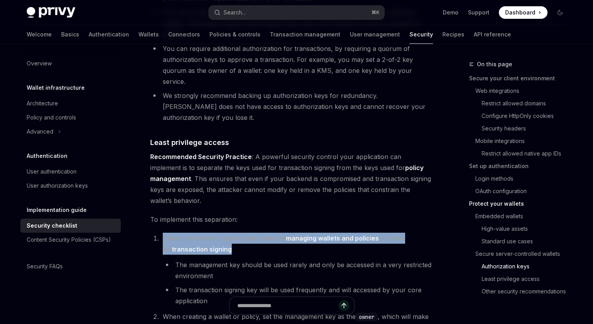
drag, startPoint x: 229, startPoint y: 221, endPoint x: 163, endPoint y: 205, distance: 67.7
click at [163, 233] on li "Create two different signing keys: one for managing wallets and policies and on…" at bounding box center [296, 270] width 272 height 74
click at [249, 233] on li "Create two different signing keys: one for managing wallets and policies and on…" at bounding box center [296, 270] width 272 height 74
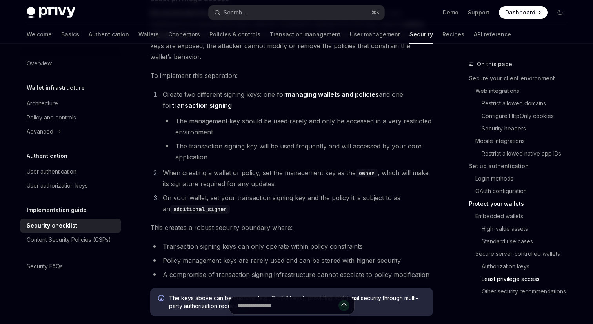
scroll to position [1585, 0]
click at [284, 240] on li "Transaction signing keys can only operate within policy constraints" at bounding box center [291, 245] width 283 height 11
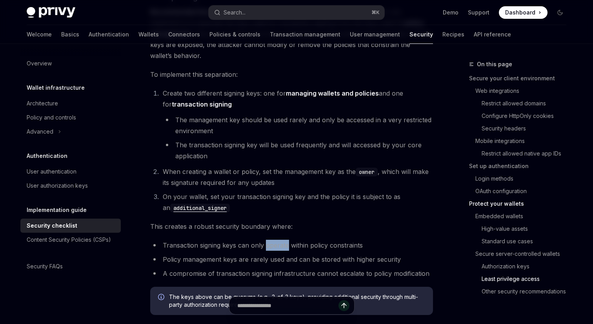
click at [284, 240] on li "Transaction signing keys can only operate within policy constraints" at bounding box center [291, 245] width 283 height 11
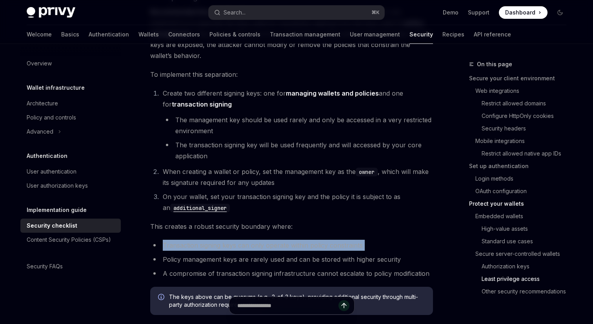
click at [284, 240] on li "Transaction signing keys can only operate within policy constraints" at bounding box center [291, 245] width 283 height 11
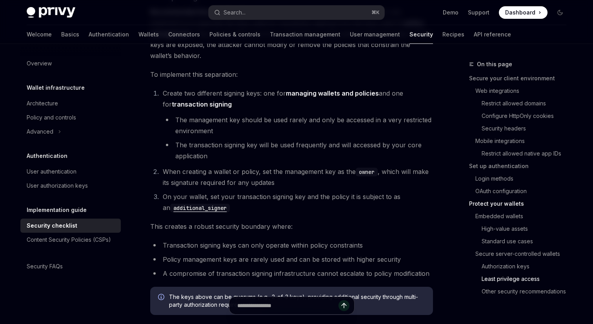
click at [245, 254] on li "Policy management keys are rarely used and can be stored with higher security" at bounding box center [291, 259] width 283 height 11
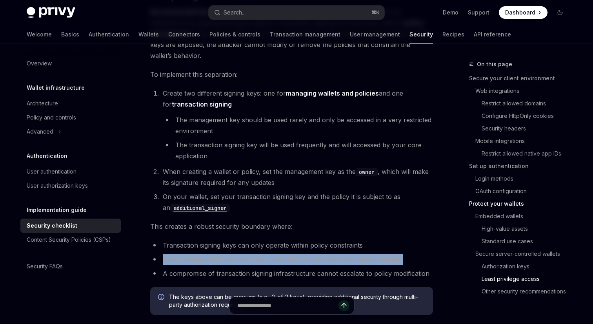
click at [245, 254] on li "Policy management keys are rarely used and can be stored with higher security" at bounding box center [291, 259] width 283 height 11
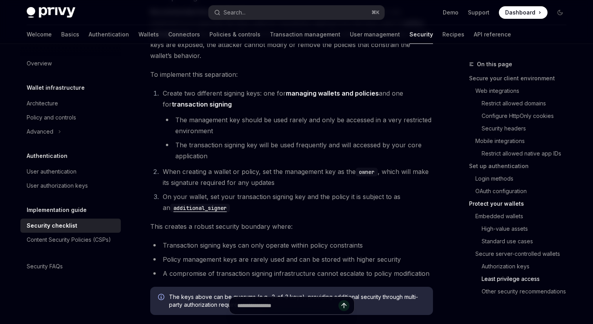
click at [208, 240] on li "Transaction signing keys can only operate within policy constraints" at bounding box center [291, 245] width 283 height 11
click at [196, 254] on li "Policy management keys are rarely used and can be stored with higher security" at bounding box center [291, 259] width 283 height 11
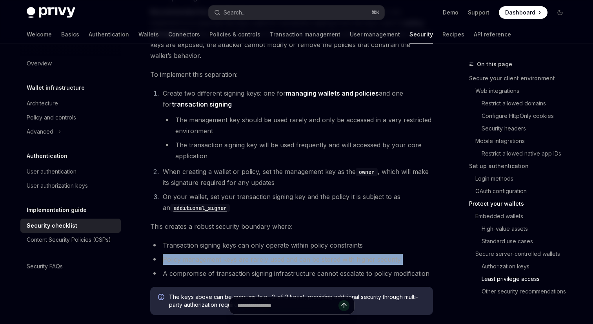
click at [196, 254] on li "Policy management keys are rarely used and can be stored with higher security" at bounding box center [291, 259] width 283 height 11
click at [233, 240] on ul "Transaction signing keys can only operate within policy constraints Policy mana…" at bounding box center [291, 259] width 283 height 39
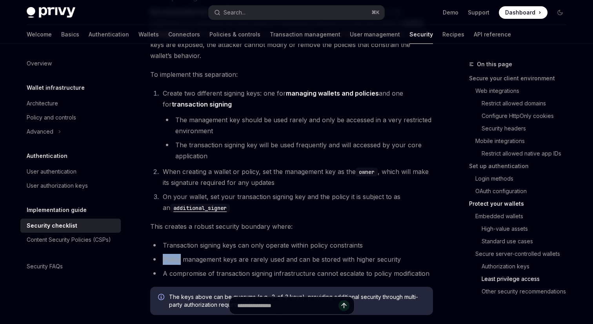
click at [233, 240] on ul "Transaction signing keys can only operate within policy constraints Policy mana…" at bounding box center [291, 259] width 283 height 39
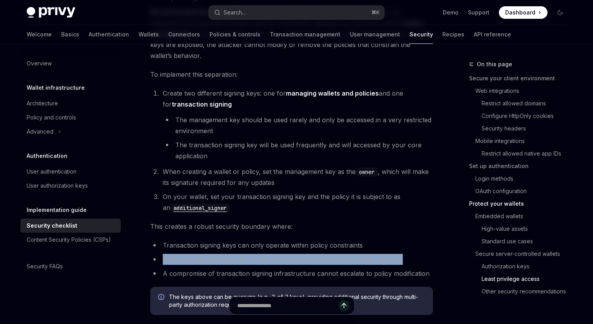
click at [233, 240] on ul "Transaction signing keys can only operate within policy constraints Policy mana…" at bounding box center [291, 259] width 283 height 39
click at [252, 240] on li "Transaction signing keys can only operate within policy constraints" at bounding box center [291, 245] width 283 height 11
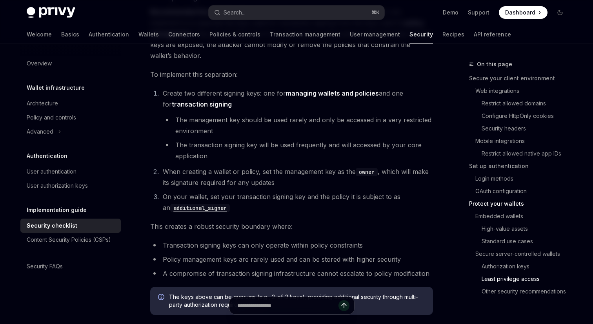
click at [252, 240] on li "Transaction signing keys can only operate within policy constraints" at bounding box center [291, 245] width 283 height 11
click at [227, 254] on li "Policy management keys are rarely used and can be stored with higher security" at bounding box center [291, 259] width 283 height 11
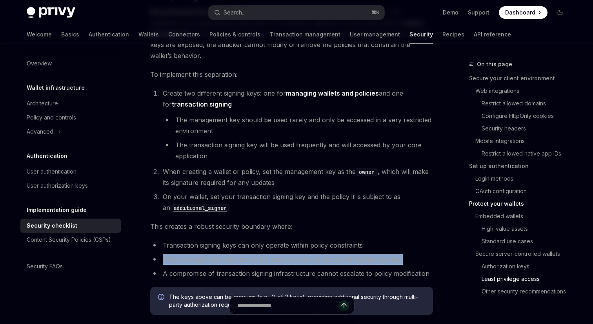
click at [227, 254] on li "Policy management keys are rarely used and can be stored with higher security" at bounding box center [291, 259] width 283 height 11
click at [272, 254] on li "Policy management keys are rarely used and can be stored with higher security" at bounding box center [291, 259] width 283 height 11
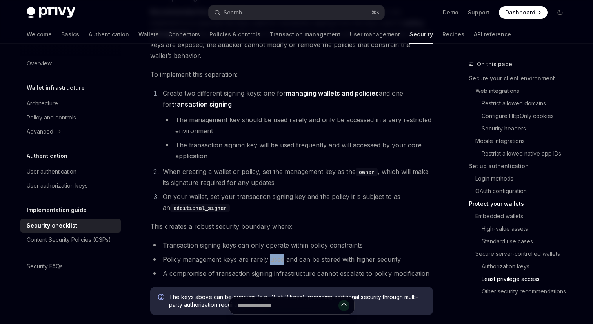
click at [272, 254] on li "Policy management keys are rarely used and can be stored with higher security" at bounding box center [291, 259] width 283 height 11
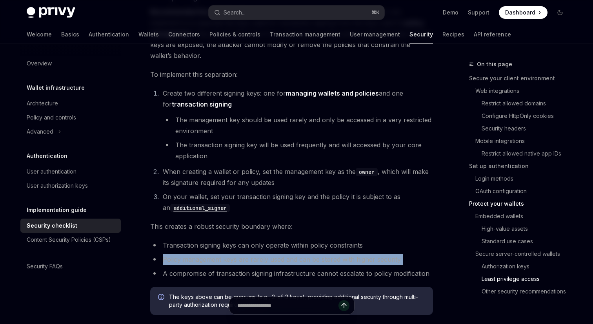
click at [297, 254] on li "Policy management keys are rarely used and can be stored with higher security" at bounding box center [291, 259] width 283 height 11
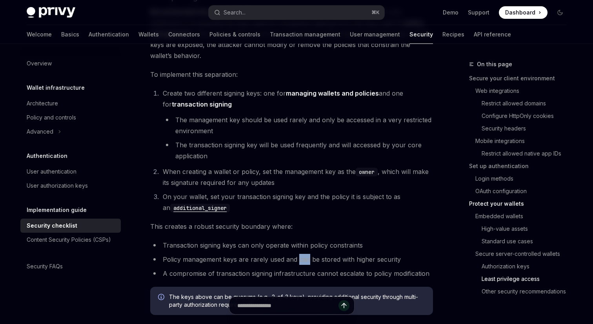
click at [297, 254] on li "Policy management keys are rarely used and can be stored with higher security" at bounding box center [291, 259] width 283 height 11
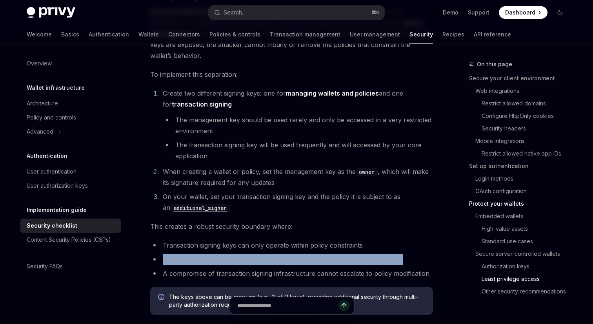
click at [297, 254] on li "Policy management keys are rarely used and can be stored with higher security" at bounding box center [291, 259] width 283 height 11
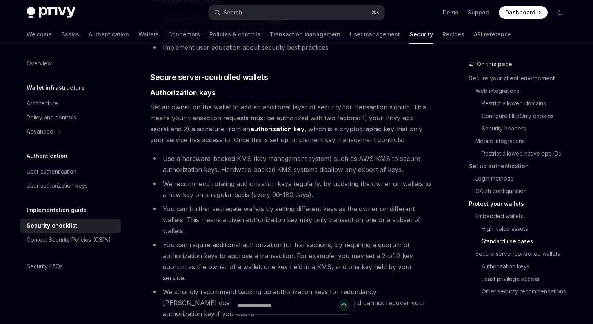
scroll to position [1252, 0]
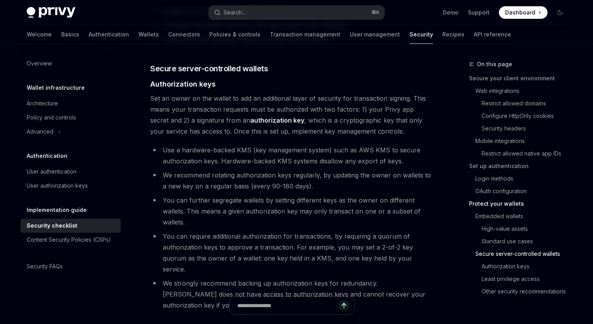
click at [235, 93] on span "Set an owner on the wallet to add an additional layer of security for transacti…" at bounding box center [291, 115] width 283 height 44
click at [254, 93] on span "Set an owner on the wallet to add an additional layer of security for transacti…" at bounding box center [291, 115] width 283 height 44
click at [284, 93] on span "Set an owner on the wallet to add an additional layer of security for transacti…" at bounding box center [291, 115] width 283 height 44
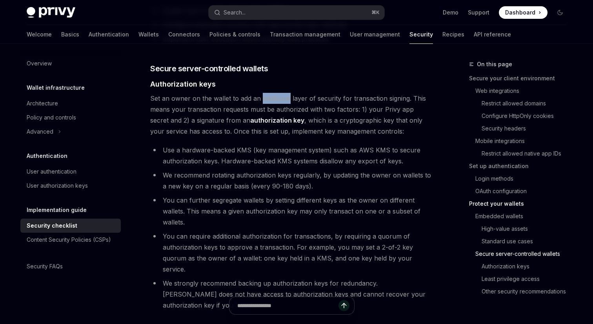
click at [284, 93] on span "Set an owner on the wallet to add an additional layer of security for transacti…" at bounding box center [291, 115] width 283 height 44
click at [325, 93] on span "Set an owner on the wallet to add an additional layer of security for transacti…" at bounding box center [291, 115] width 283 height 44
click at [361, 93] on span "Set an owner on the wallet to add an additional layer of security for transacti…" at bounding box center [291, 115] width 283 height 44
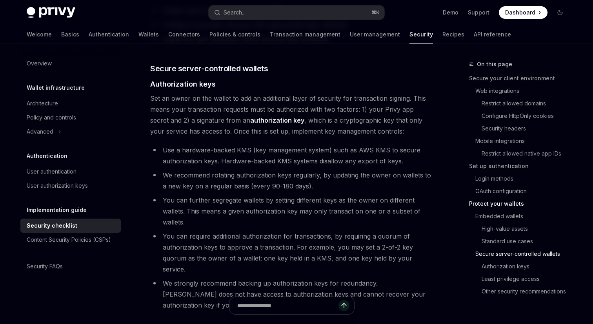
click at [208, 98] on span "Set an owner on the wallet to add an additional layer of security for transacti…" at bounding box center [291, 115] width 283 height 44
click at [242, 98] on span "Set an owner on the wallet to add an additional layer of security for transacti…" at bounding box center [291, 115] width 283 height 44
click at [274, 99] on span "Set an owner on the wallet to add an additional layer of security for transacti…" at bounding box center [291, 115] width 283 height 44
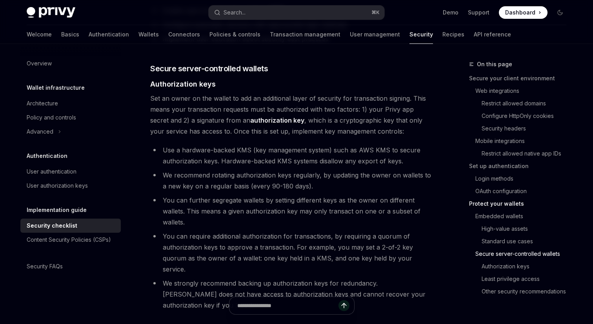
click at [274, 99] on span "Set an owner on the wallet to add an additional layer of security for transacti…" at bounding box center [291, 115] width 283 height 44
click at [271, 100] on span "Set an owner on the wallet to add an additional layer of security for transacti…" at bounding box center [291, 115] width 283 height 44
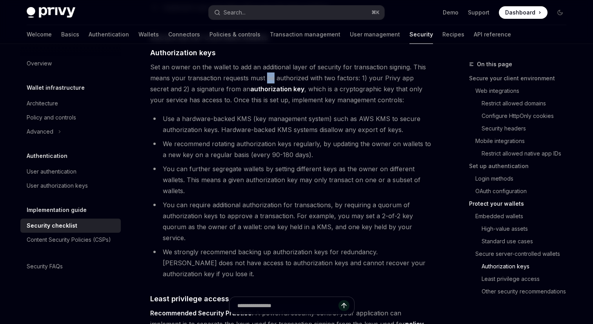
scroll to position [1281, 0]
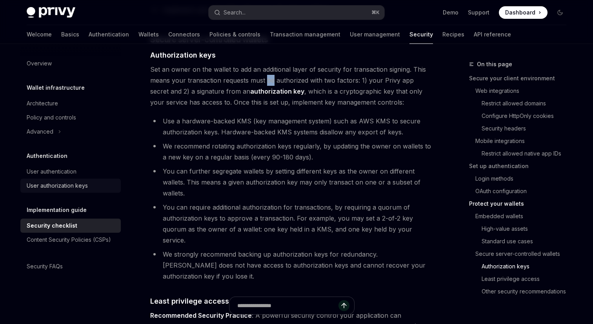
click at [71, 184] on div "User authorization keys" at bounding box center [57, 185] width 61 height 9
type textarea "*"
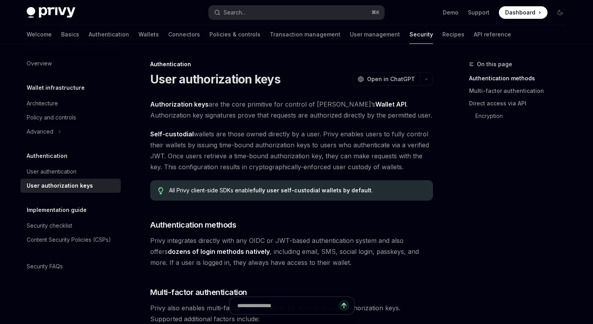
click at [185, 117] on span "Authorization keys are the core primitive for control of Privy’s Wallet API . A…" at bounding box center [291, 110] width 283 height 22
click at [216, 117] on span "Authorization keys are the core primitive for control of Privy’s Wallet API . A…" at bounding box center [291, 110] width 283 height 22
click at [247, 116] on span "Authorization keys are the core primitive for control of Privy’s Wallet API . A…" at bounding box center [291, 110] width 283 height 22
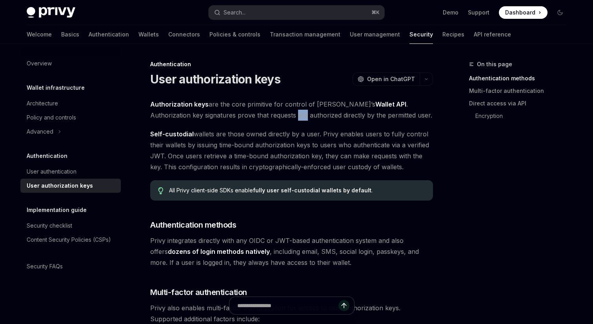
click at [247, 116] on span "Authorization keys are the core primitive for control of Privy’s Wallet API . A…" at bounding box center [291, 110] width 283 height 22
click at [260, 117] on span "Authorization keys are the core primitive for control of Privy’s Wallet API . A…" at bounding box center [291, 110] width 283 height 22
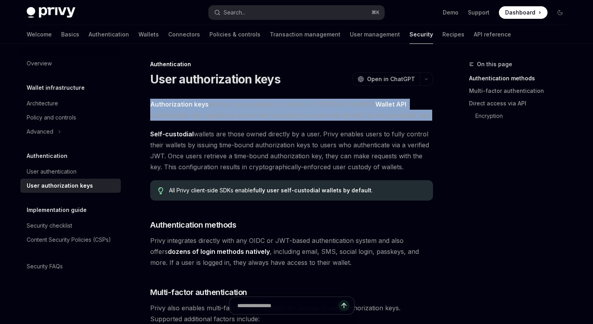
click at [260, 117] on span "Authorization keys are the core primitive for control of Privy’s Wallet API . A…" at bounding box center [291, 110] width 283 height 22
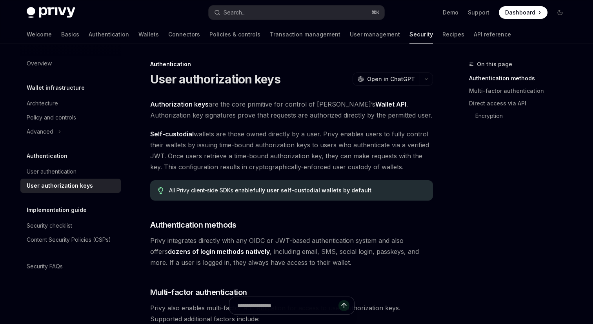
click at [250, 116] on span "Authorization keys are the core primitive for control of Privy’s Wallet API . A…" at bounding box center [291, 110] width 283 height 22
click at [211, 135] on span "Self-custodial wallets are those owned directly by a user. Privy enables users …" at bounding box center [291, 151] width 283 height 44
click at [220, 135] on span "Self-custodial wallets are those owned directly by a user. Privy enables users …" at bounding box center [291, 151] width 283 height 44
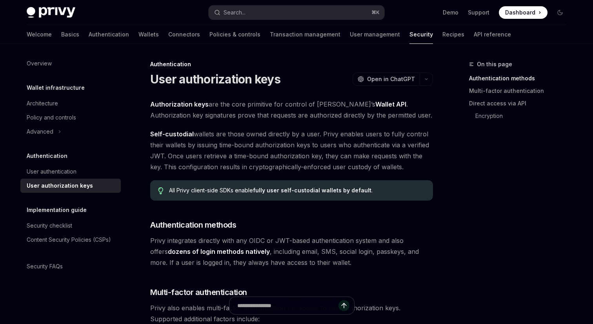
click at [220, 135] on span "Self-custodial wallets are those owned directly by a user. Privy enables users …" at bounding box center [291, 151] width 283 height 44
click at [246, 135] on span "Self-custodial wallets are those owned directly by a user. Privy enables users …" at bounding box center [291, 151] width 283 height 44
click at [263, 136] on span "Self-custodial wallets are those owned directly by a user. Privy enables users …" at bounding box center [291, 151] width 283 height 44
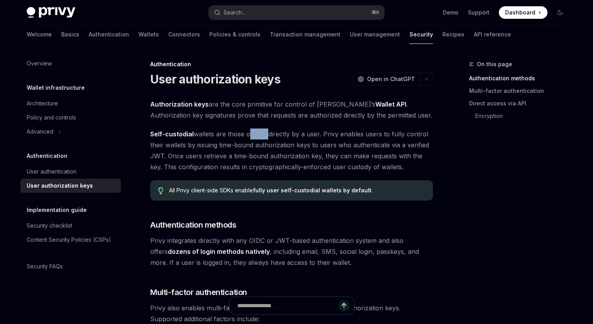
click at [276, 136] on span "Self-custodial wallets are those owned directly by a user. Privy enables users …" at bounding box center [291, 151] width 283 height 44
click at [208, 132] on span "Self-custodial wallets are those owned directly by a user. Privy enables users …" at bounding box center [291, 151] width 283 height 44
click at [227, 132] on span "Self-custodial wallets are those owned directly by a user. Privy enables users …" at bounding box center [291, 151] width 283 height 44
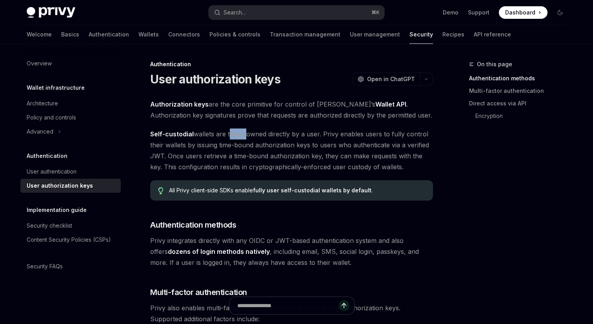
click at [227, 132] on span "Self-custodial wallets are those owned directly by a user. Privy enables users …" at bounding box center [291, 151] width 283 height 44
click at [250, 134] on span "Self-custodial wallets are those owned directly by a user. Privy enables users …" at bounding box center [291, 151] width 283 height 44
click at [298, 136] on span "Self-custodial wallets are those owned directly by a user. Privy enables users …" at bounding box center [291, 151] width 283 height 44
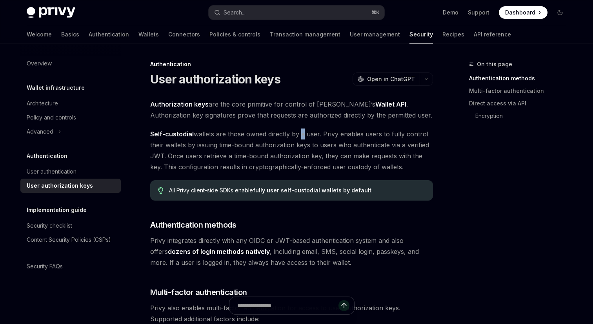
click at [193, 147] on span "Self-custodial wallets are those owned directly by a user. Privy enables users …" at bounding box center [291, 151] width 283 height 44
click at [234, 147] on span "Self-custodial wallets are those owned directly by a user. Privy enables users …" at bounding box center [291, 151] width 283 height 44
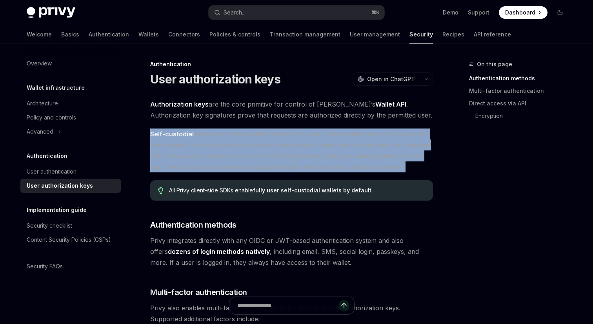
click at [234, 147] on span "Self-custodial wallets are those owned directly by a user. Privy enables users …" at bounding box center [291, 151] width 283 height 44
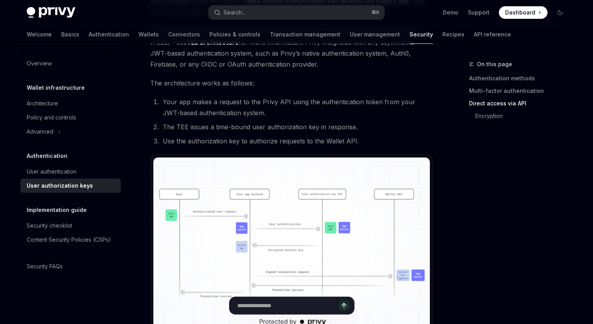
scroll to position [506, 0]
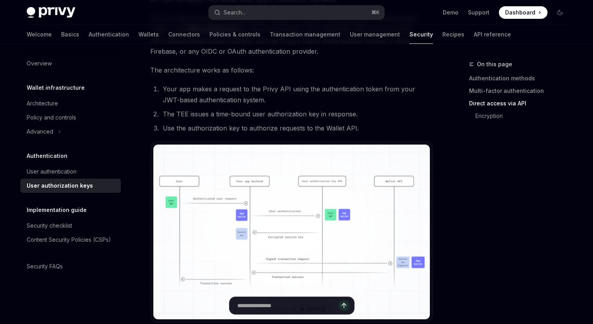
click at [241, 192] on img at bounding box center [291, 232] width 276 height 175
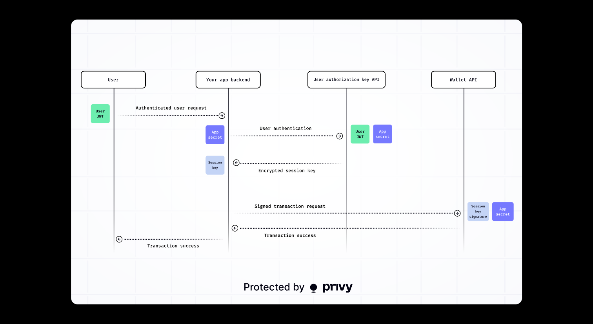
click at [352, 222] on img at bounding box center [296, 162] width 450 height 285
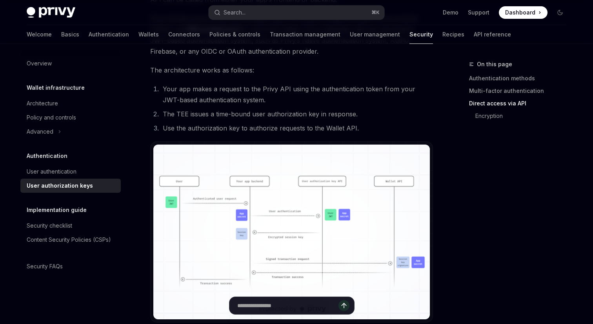
click at [486, 245] on div "On this page Authentication methods Multi-factor authentication Direct access v…" at bounding box center [512, 192] width 119 height 265
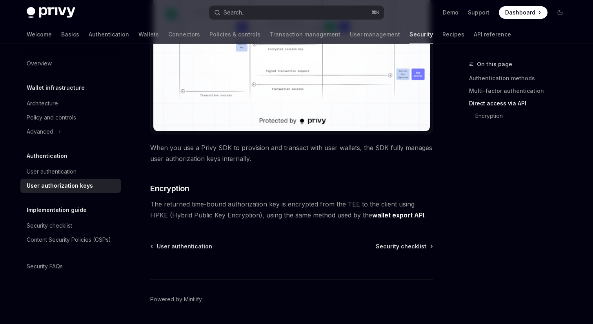
scroll to position [717, 0]
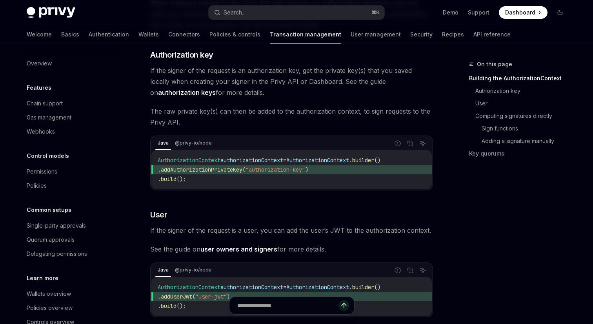
scroll to position [213, 0]
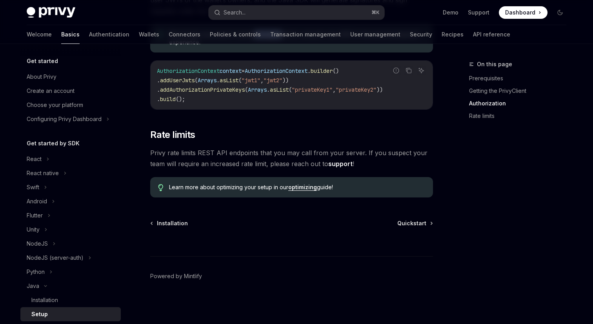
scroll to position [149, 0]
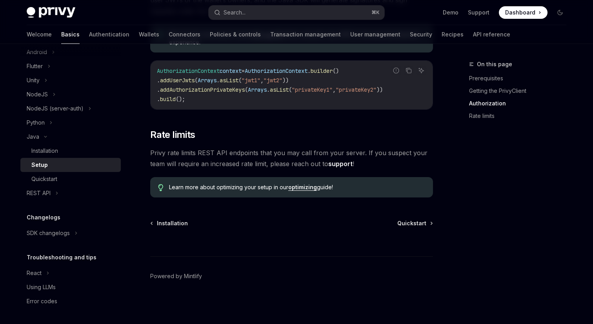
click at [511, 178] on div "On this page Prerequisites Getting the PrivyClient Authorization Rate limits" at bounding box center [512, 192] width 119 height 265
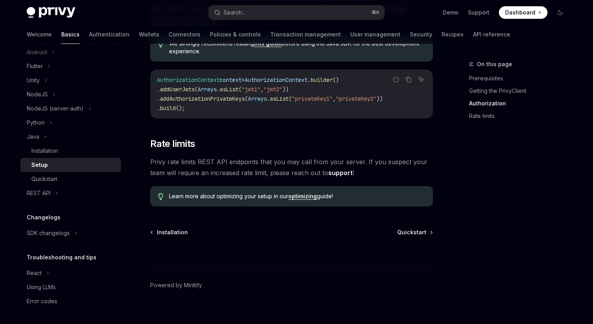
click at [201, 100] on span "addAuthorizationPrivateKeys" at bounding box center [202, 98] width 85 height 7
click at [209, 98] on span "addAuthorizationPrivateKeys" at bounding box center [202, 98] width 85 height 7
